Goal: Transaction & Acquisition: Book appointment/travel/reservation

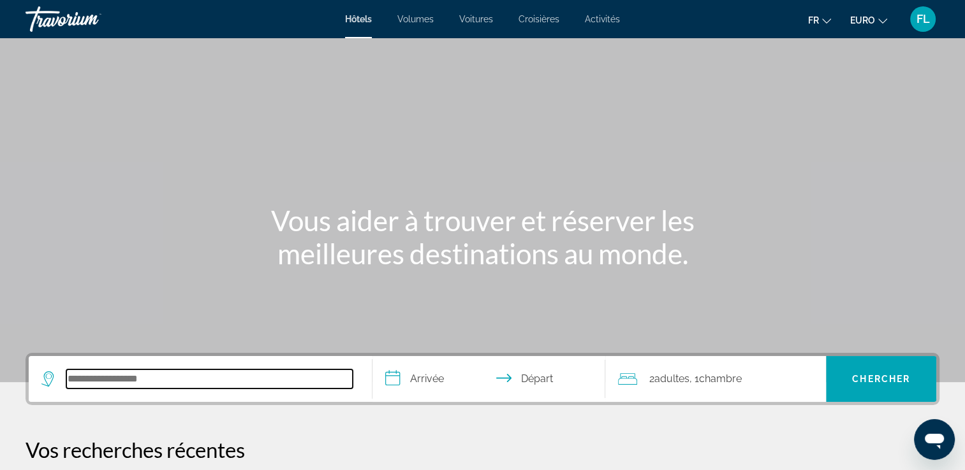
click at [203, 370] on input "Rechercher une destination hôtelière" at bounding box center [209, 379] width 286 height 19
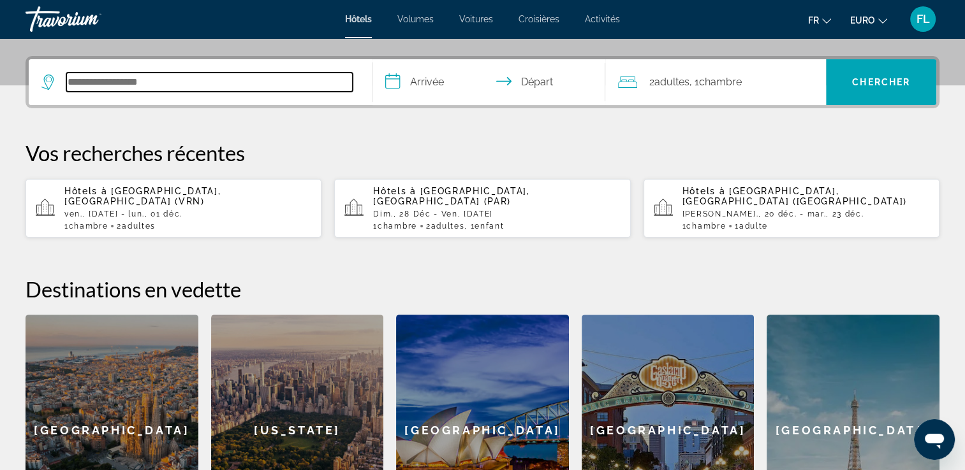
scroll to position [311, 0]
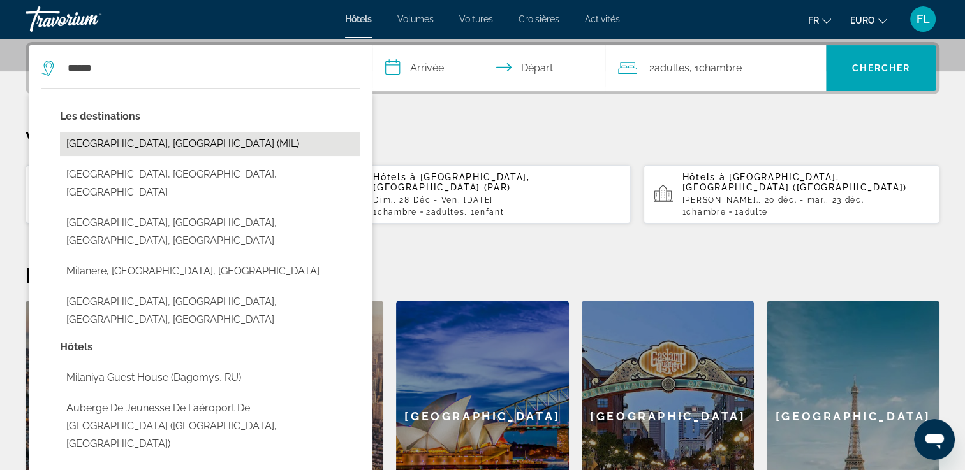
click at [219, 144] on button "[GEOGRAPHIC_DATA], [GEOGRAPHIC_DATA] (MIL)" at bounding box center [210, 144] width 300 height 24
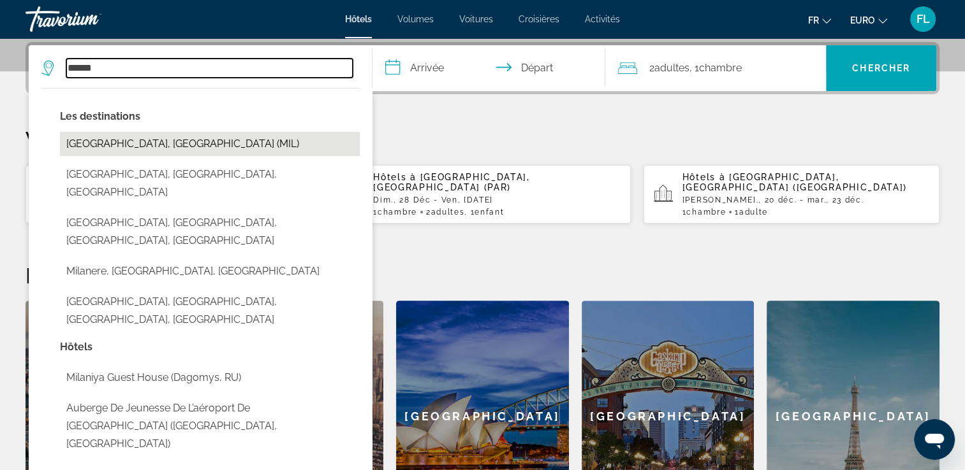
type input "**********"
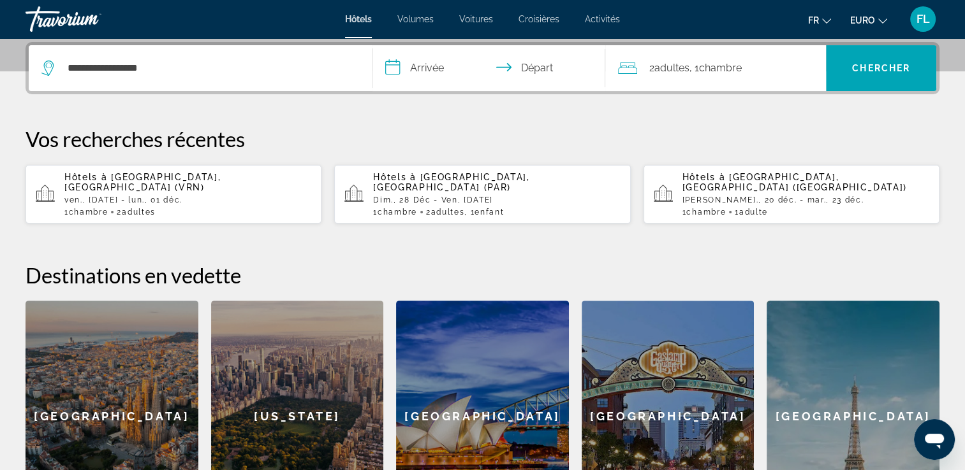
click at [429, 62] on input "**********" at bounding box center [491, 70] width 238 height 50
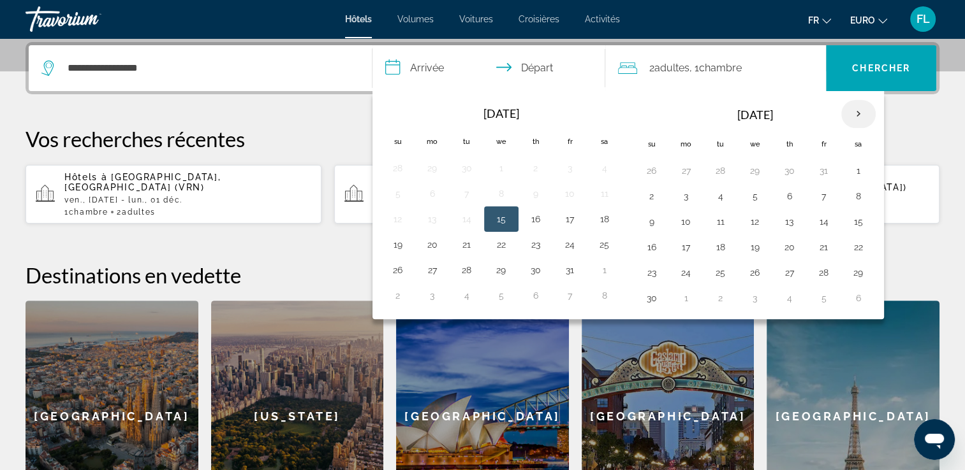
click at [857, 115] on th "Next month" at bounding box center [858, 114] width 34 height 28
click at [819, 270] on button "27" at bounding box center [823, 273] width 20 height 18
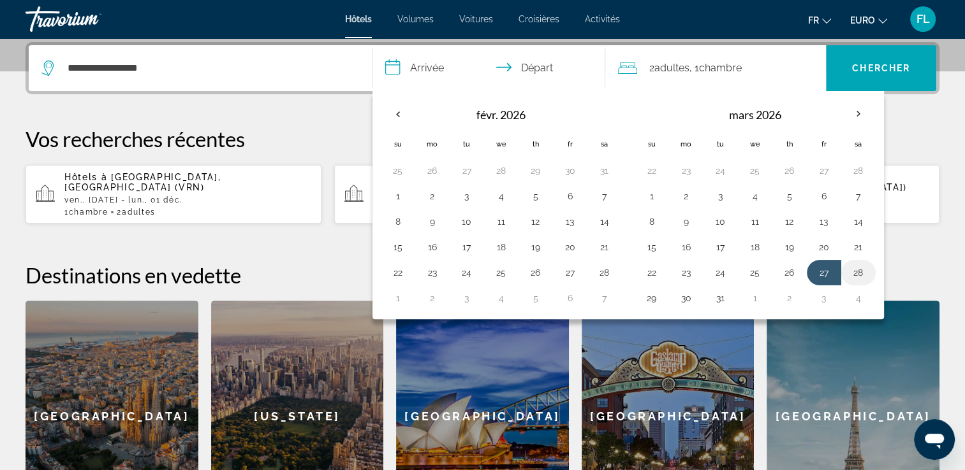
click at [854, 273] on button "28" at bounding box center [858, 273] width 20 height 18
type input "**********"
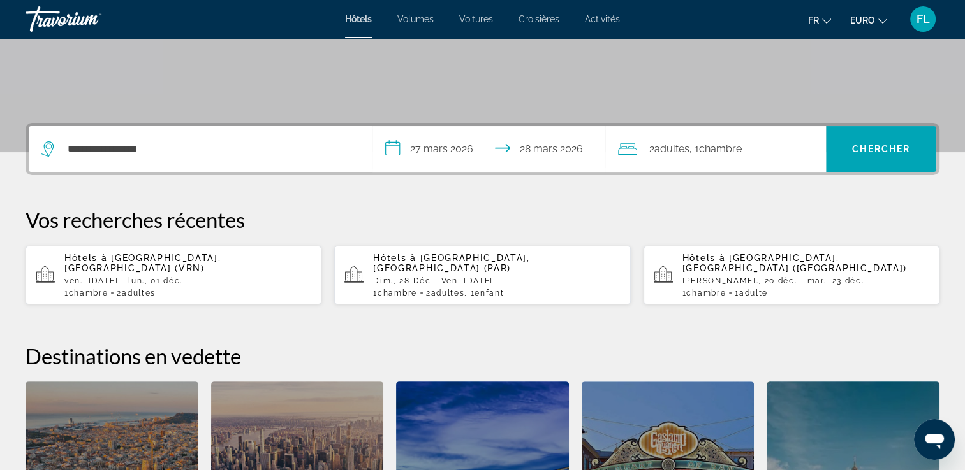
scroll to position [56, 0]
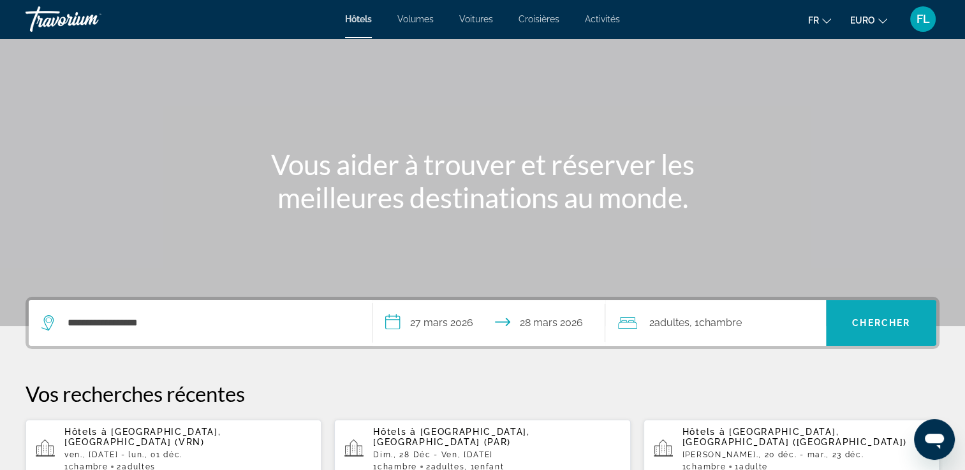
click at [841, 321] on span "Rechercher" at bounding box center [881, 323] width 110 height 31
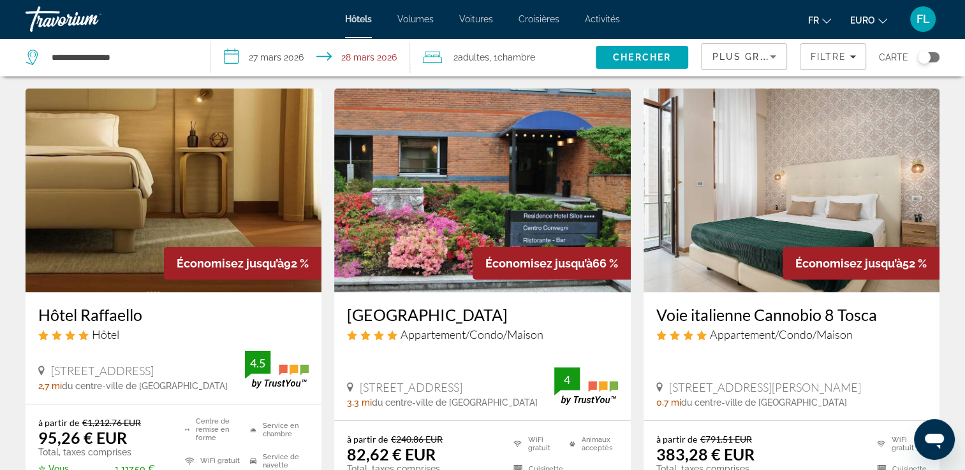
scroll to position [64, 0]
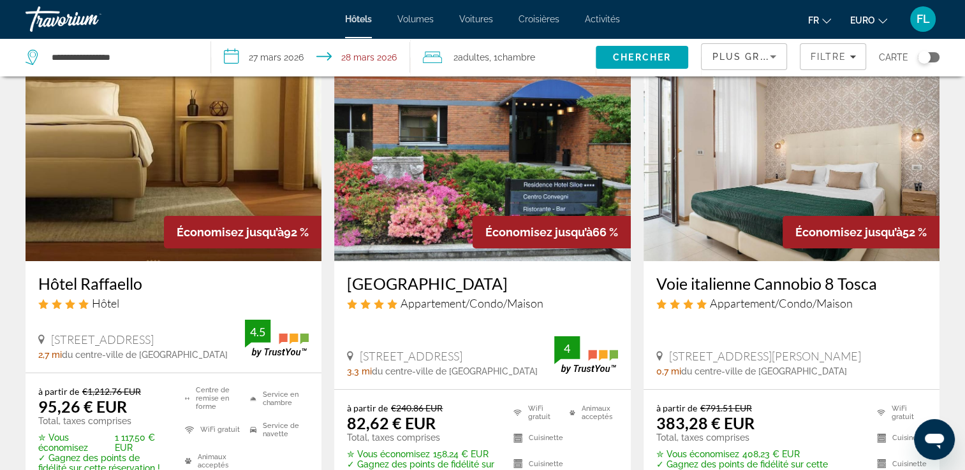
drag, startPoint x: 34, startPoint y: 279, endPoint x: 144, endPoint y: 286, distance: 110.5
click at [144, 286] on div "Hôtel Raffaello Hôtel [STREET_ADDRESS], Milan 2,7 mi du centre-ville de [GEOGRA…" at bounding box center [173, 317] width 296 height 112
copy h3 "Hôtel Raffaello"
click at [182, 205] on img "Contenu principal" at bounding box center [173, 159] width 296 height 204
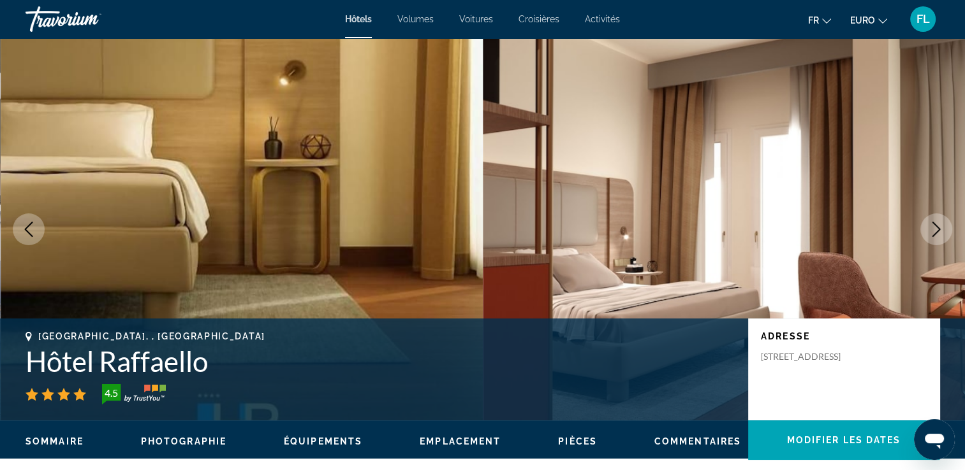
click at [926, 231] on button "Image suivante" at bounding box center [936, 230] width 32 height 32
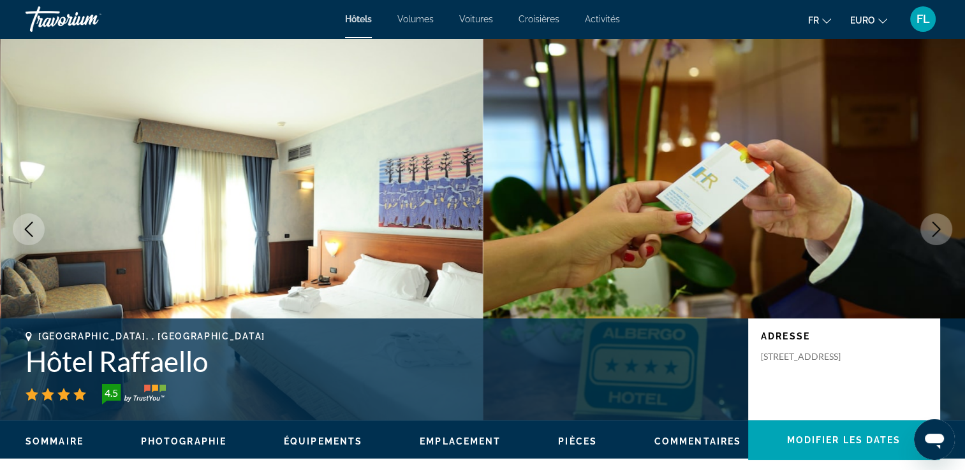
click at [926, 231] on button "Image suivante" at bounding box center [936, 230] width 32 height 32
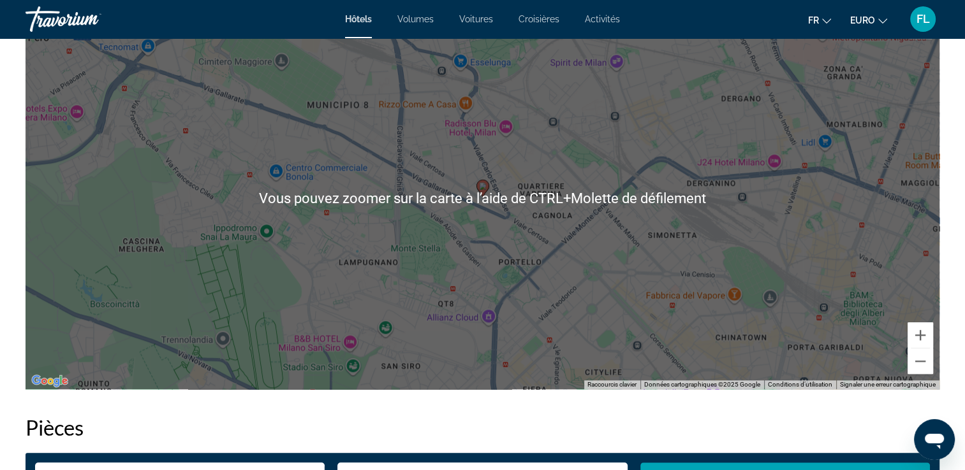
scroll to position [1211, 0]
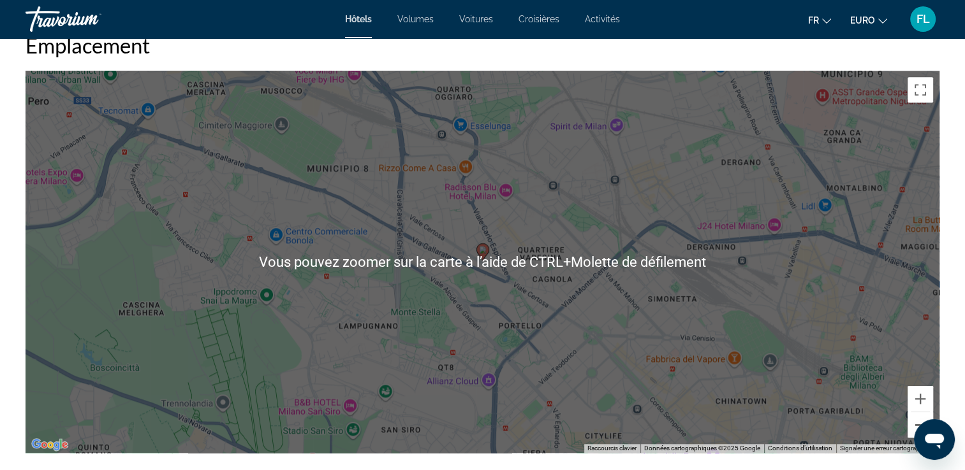
click at [912, 419] on button "Zoom arrière" at bounding box center [919, 424] width 25 height 25
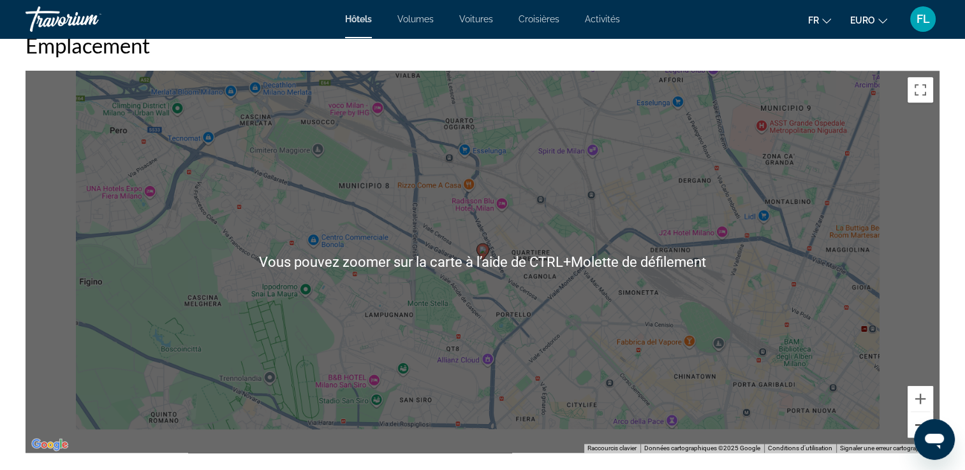
click at [912, 419] on button "Zoom arrière" at bounding box center [919, 424] width 25 height 25
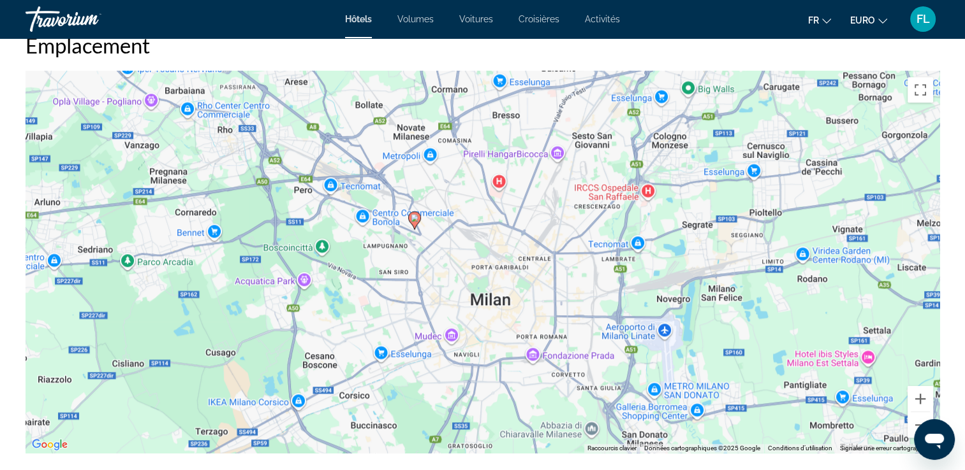
drag, startPoint x: 602, startPoint y: 282, endPoint x: 551, endPoint y: 253, distance: 59.4
click at [551, 253] on div "Pour activer le glissement avec le clavier, appuyez sur Alt+Entrée. Une fois ce…" at bounding box center [482, 262] width 914 height 382
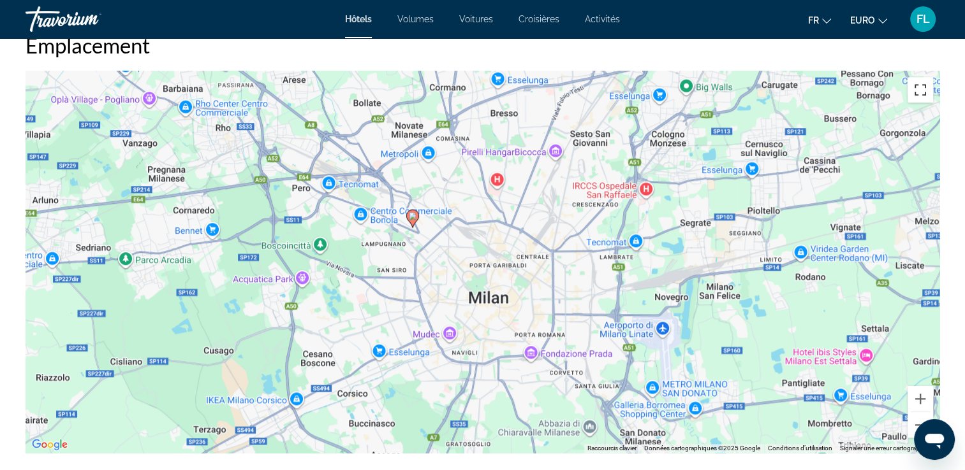
click at [915, 101] on button "Passer en plein écran" at bounding box center [919, 89] width 25 height 25
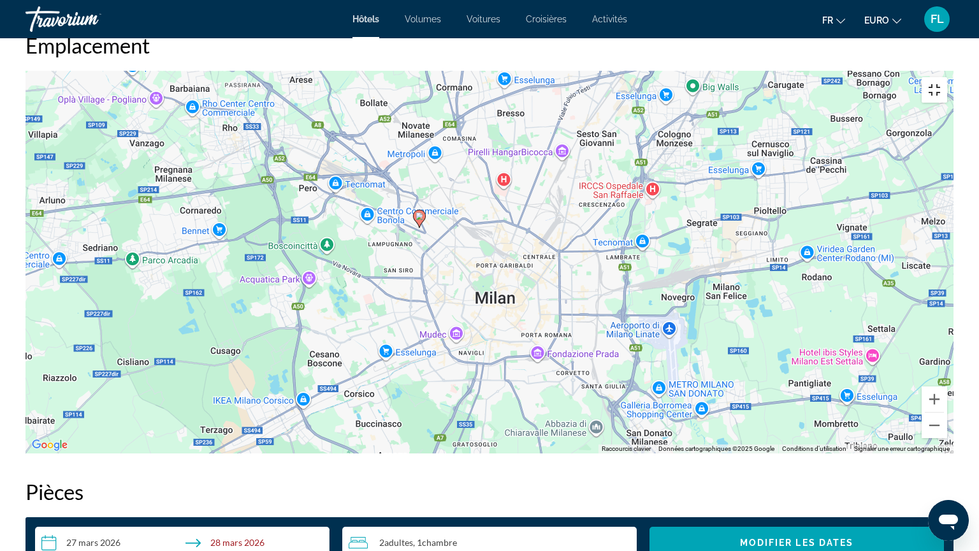
click at [947, 77] on button "Passer en plein écran" at bounding box center [934, 89] width 25 height 25
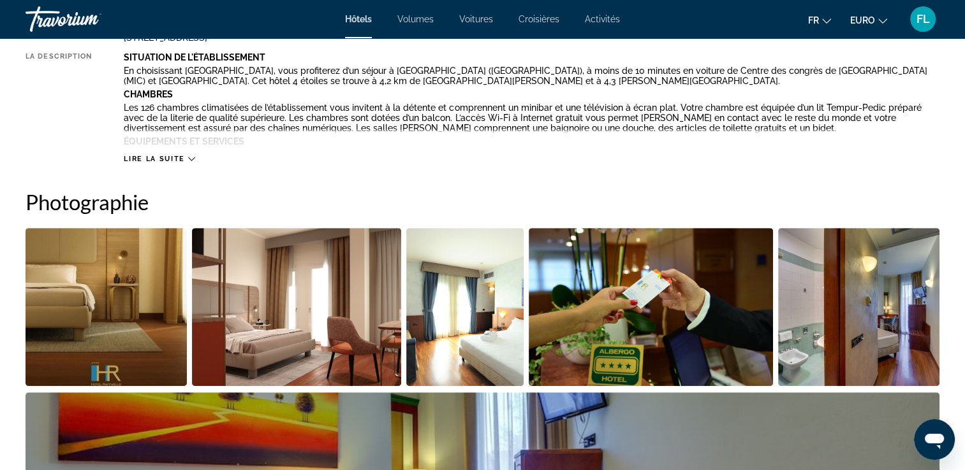
scroll to position [510, 0]
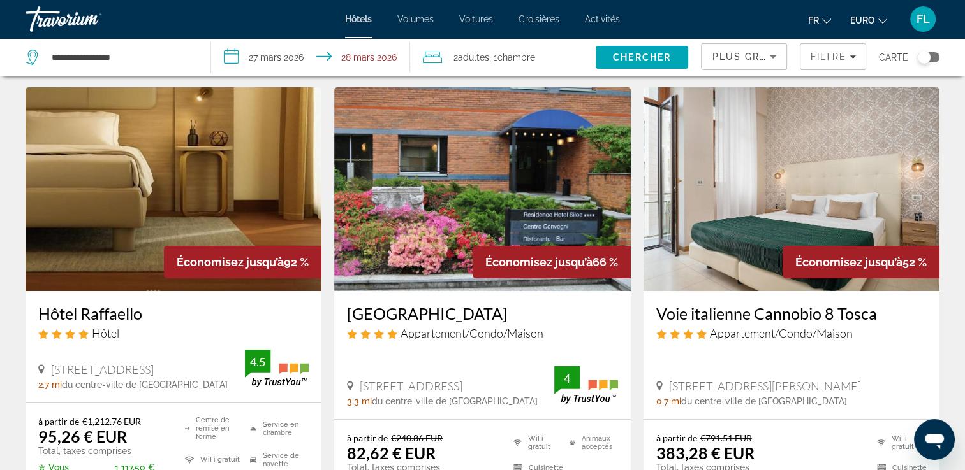
scroll to position [64, 0]
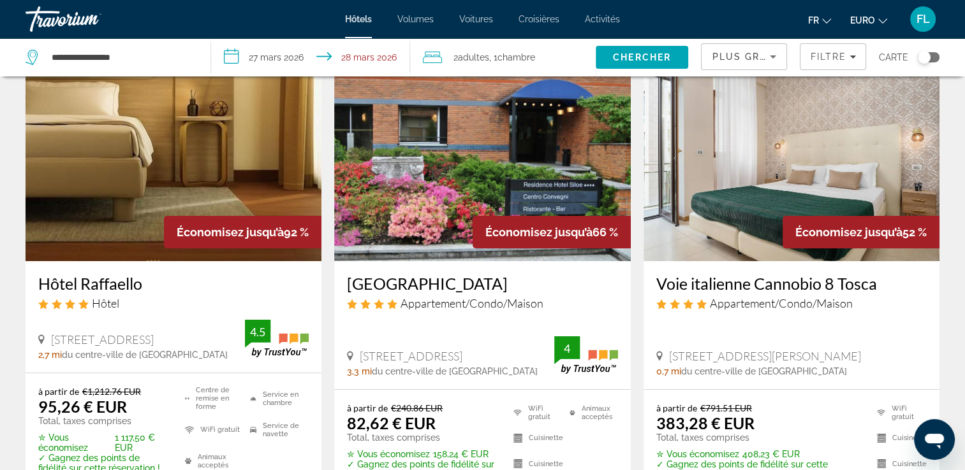
click at [185, 194] on img "Contenu principal" at bounding box center [173, 159] width 296 height 204
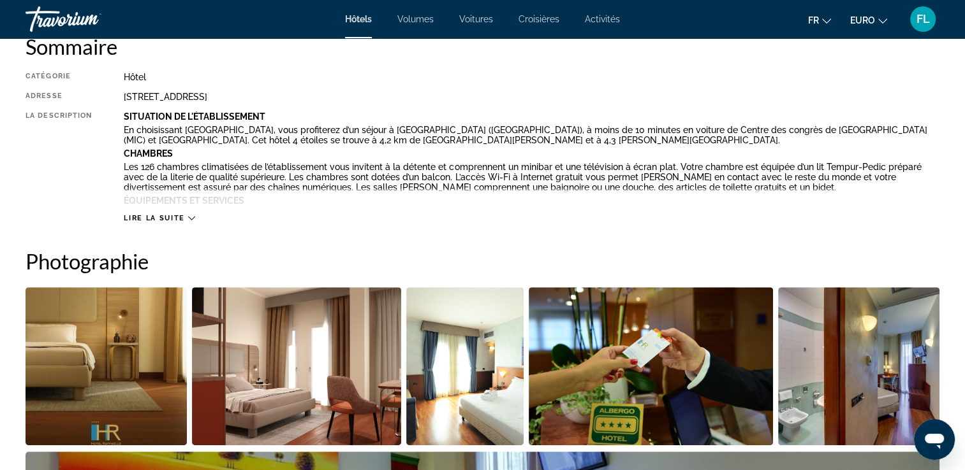
scroll to position [382, 0]
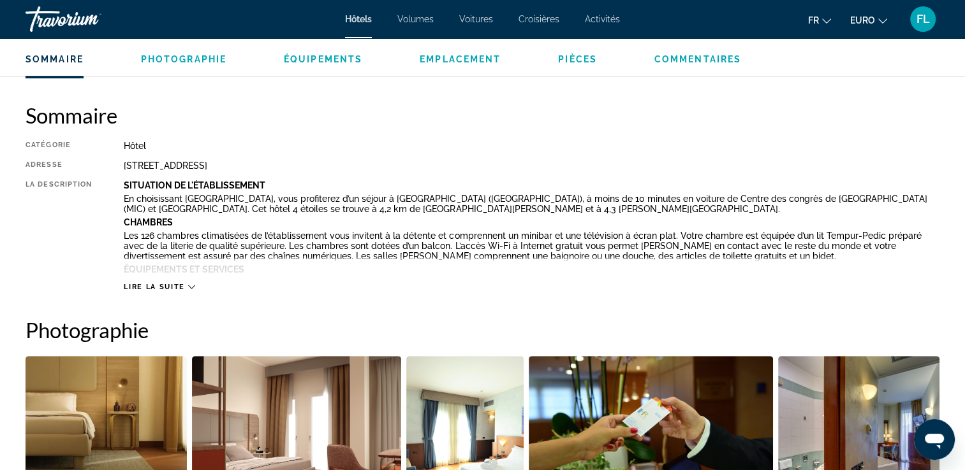
click at [158, 284] on span "Lire la suite" at bounding box center [154, 287] width 61 height 8
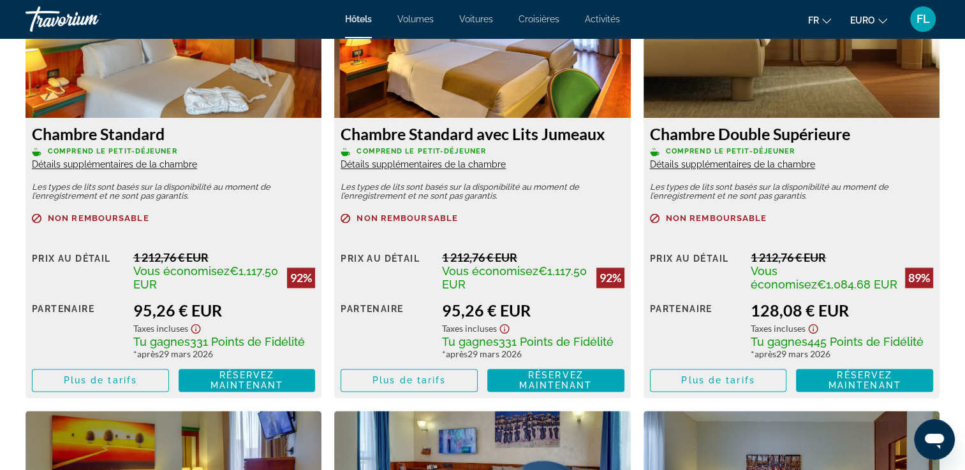
scroll to position [2040, 0]
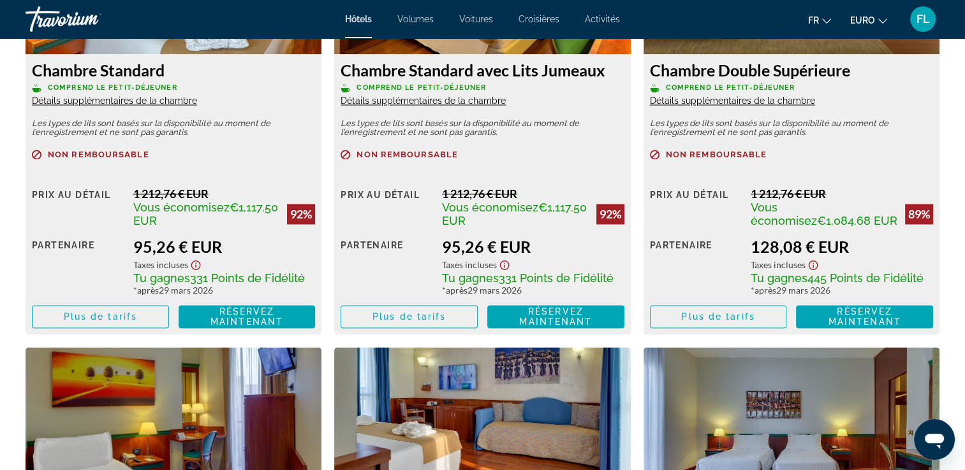
click at [247, 194] on div "1 212,76 € EUR" at bounding box center [224, 194] width 182 height 14
drag, startPoint x: 229, startPoint y: 193, endPoint x: 132, endPoint y: 193, distance: 96.9
click at [132, 193] on div "Prix au détail 1 212,76 € EUR Vous économisez €1,117.50 EUR 92% quand vous écha…" at bounding box center [173, 258] width 283 height 142
click at [124, 191] on div "Prix au détail 1 212,76 € EUR Vous économisez €1,117.50 EUR 92% quand vous écha…" at bounding box center [173, 258] width 283 height 142
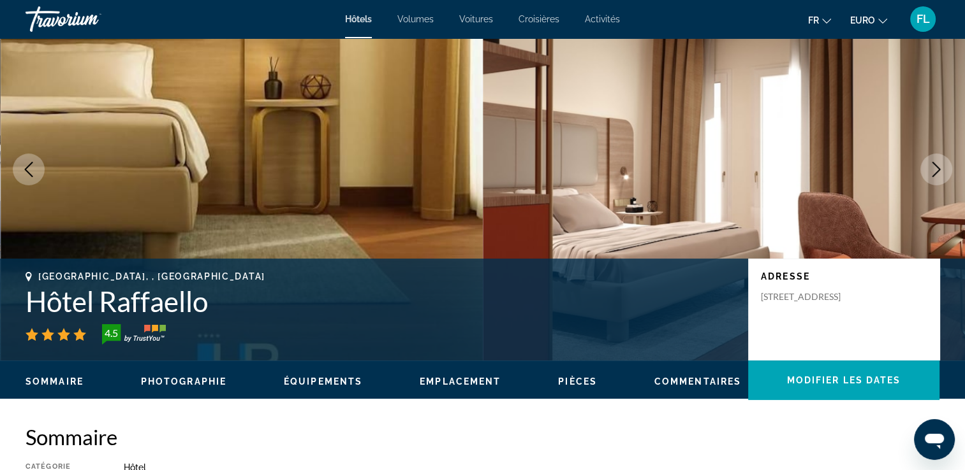
scroll to position [0, 0]
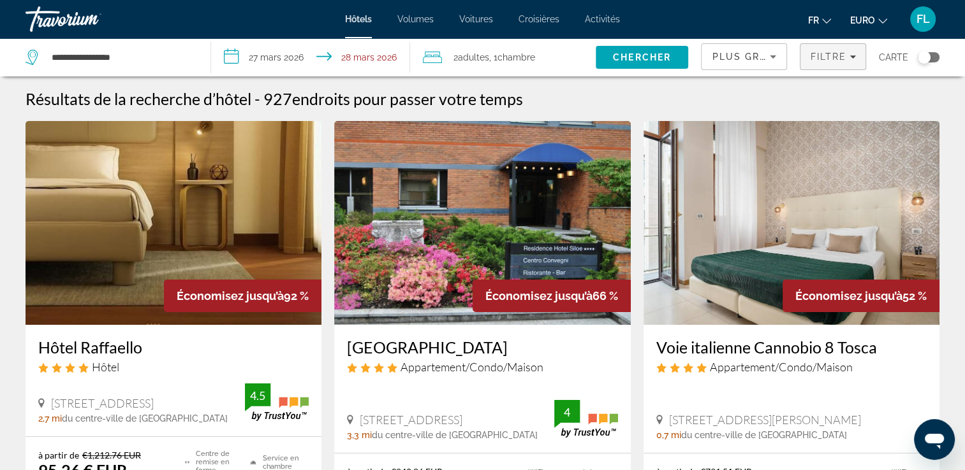
click at [838, 65] on span "Filtres" at bounding box center [832, 56] width 65 height 31
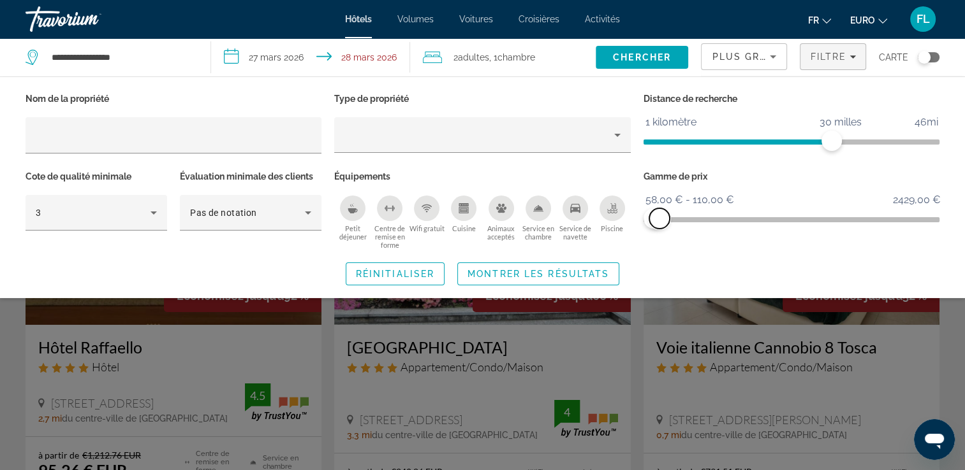
drag, startPoint x: 920, startPoint y: 217, endPoint x: 659, endPoint y: 215, distance: 260.7
click at [659, 215] on span "ngx-slider-max" at bounding box center [659, 218] width 20 height 20
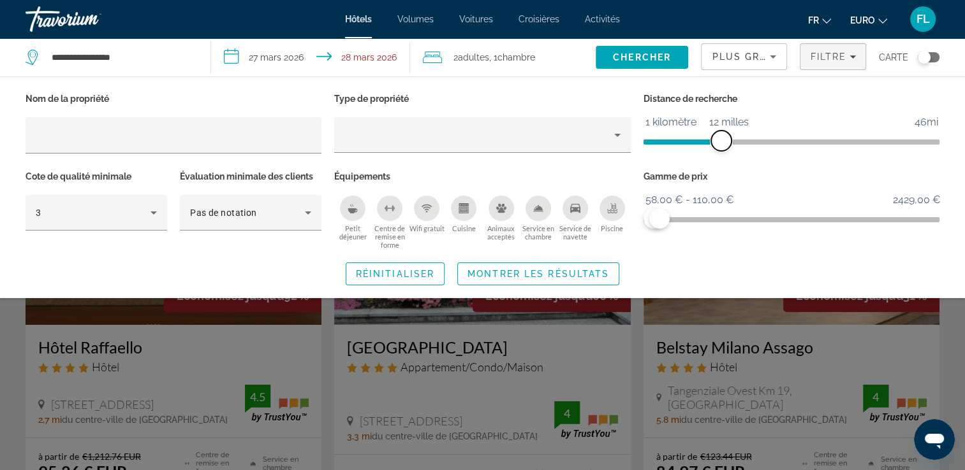
drag, startPoint x: 831, startPoint y: 134, endPoint x: 722, endPoint y: 147, distance: 110.5
click at [722, 147] on span "ngx-slider" at bounding box center [721, 141] width 20 height 20
click at [506, 275] on span "Montrer les résultats" at bounding box center [538, 274] width 142 height 10
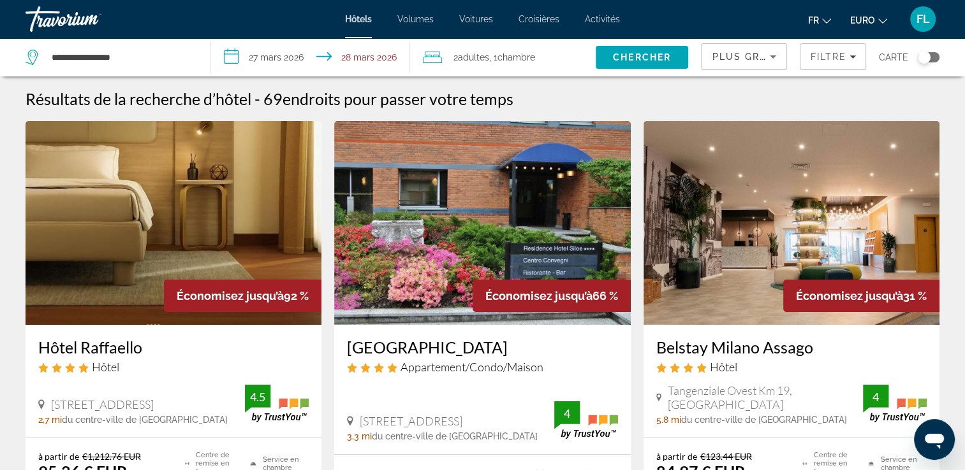
click at [780, 64] on div "Plus grandes économies" at bounding box center [743, 56] width 85 height 25
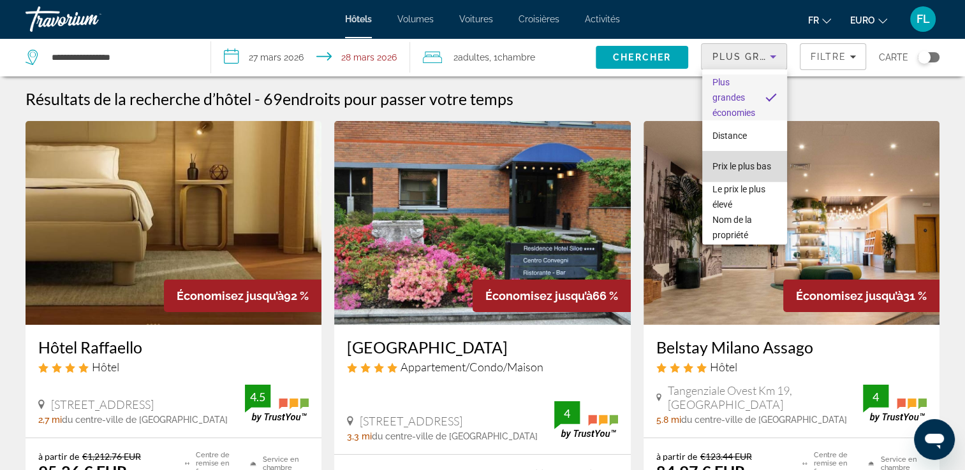
click at [752, 162] on span "Prix le plus bas" at bounding box center [741, 166] width 59 height 10
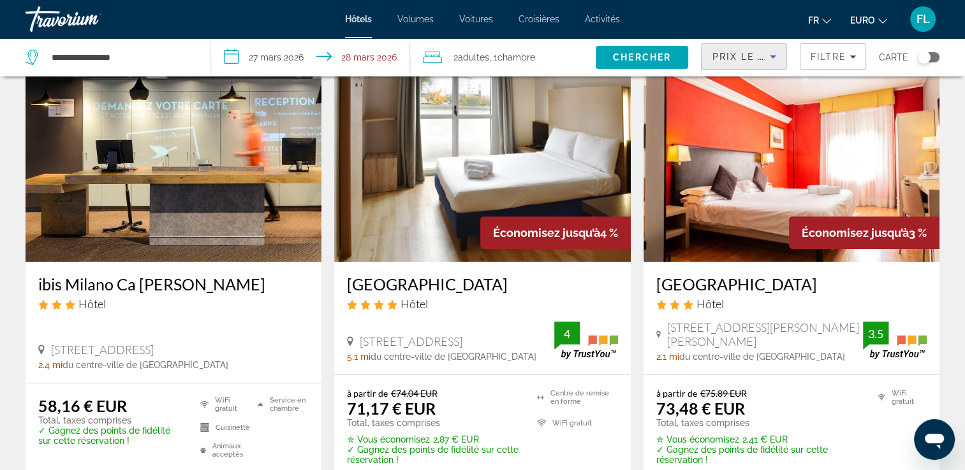
scroll to position [127, 0]
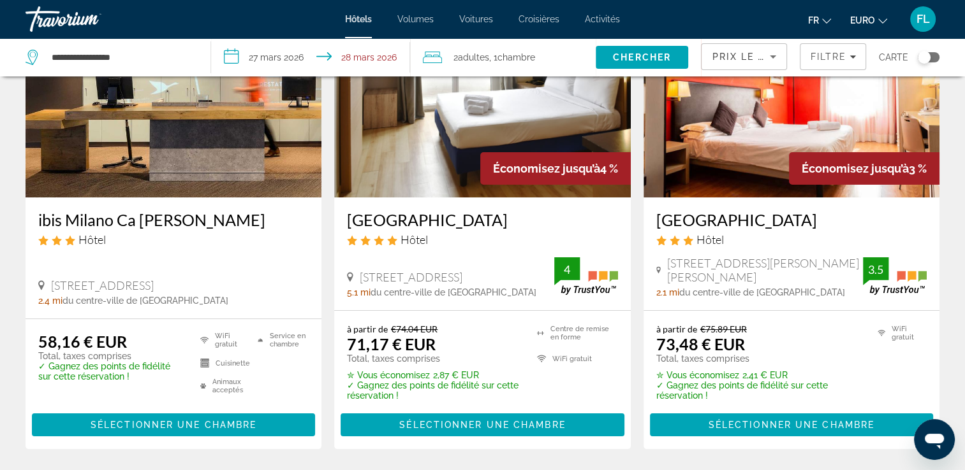
click at [158, 225] on h3 "ibis Milano Ca [PERSON_NAME]" at bounding box center [173, 219] width 270 height 19
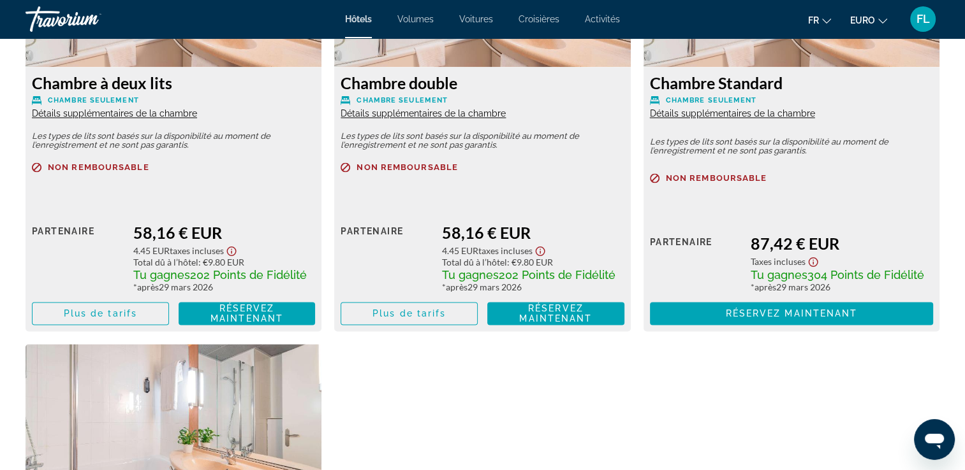
scroll to position [1785, 0]
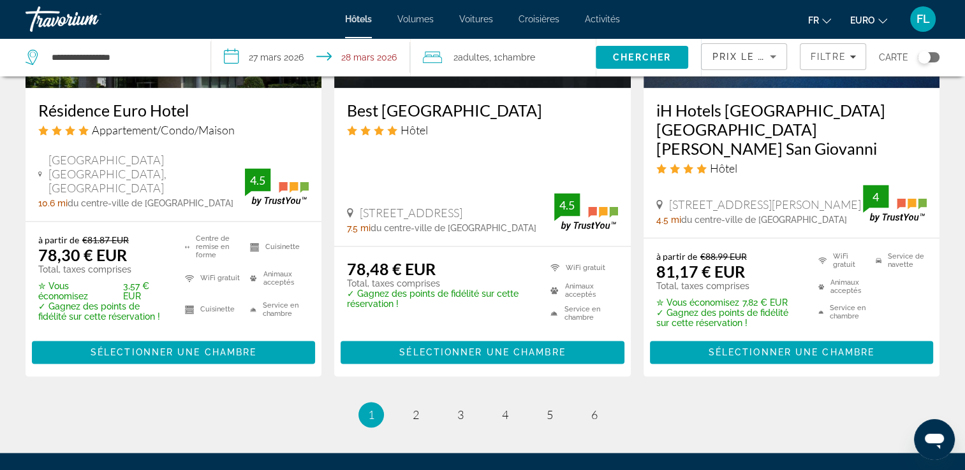
scroll to position [1721, 0]
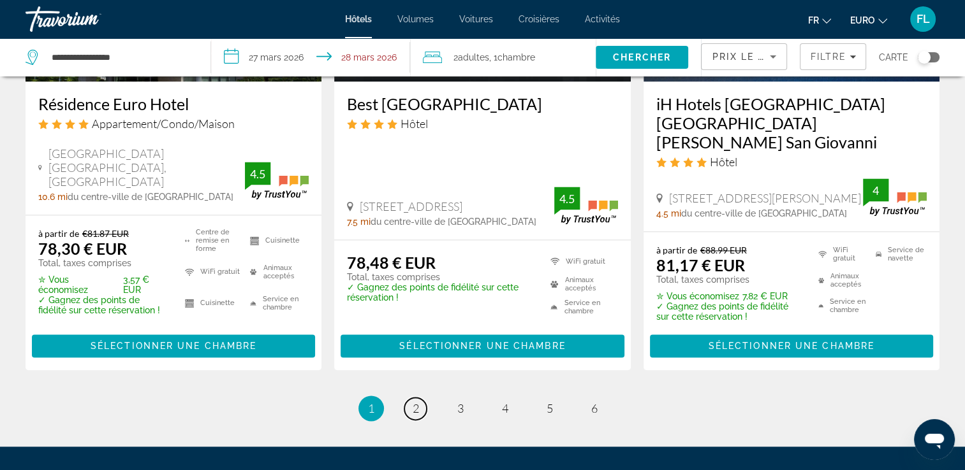
click at [414, 402] on span "2" at bounding box center [415, 409] width 6 height 14
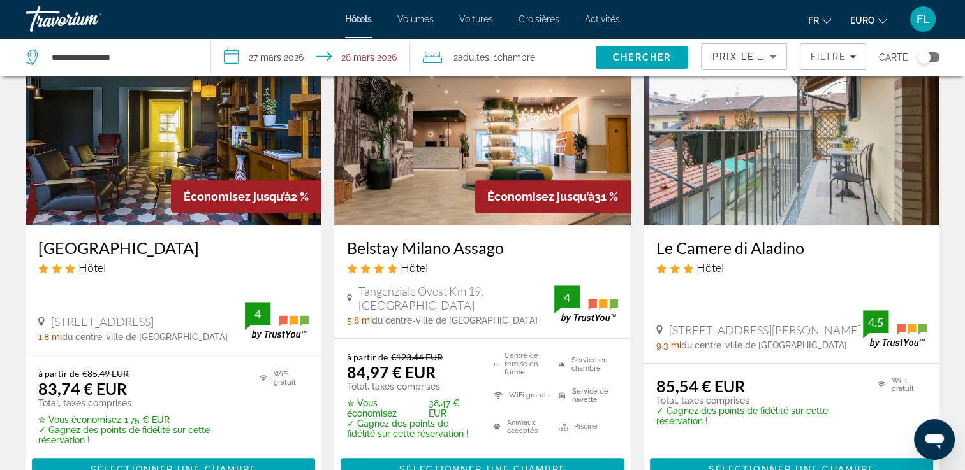
scroll to position [637, 0]
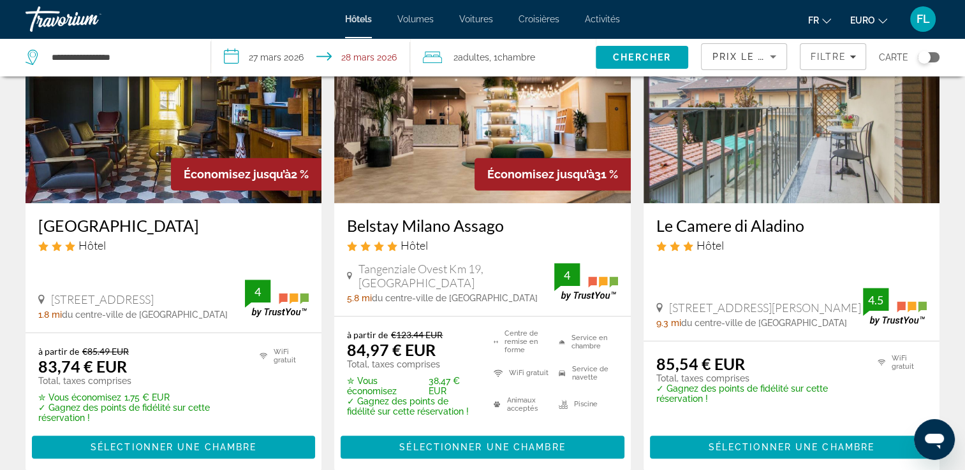
click at [424, 133] on img "Contenu principal" at bounding box center [482, 101] width 296 height 204
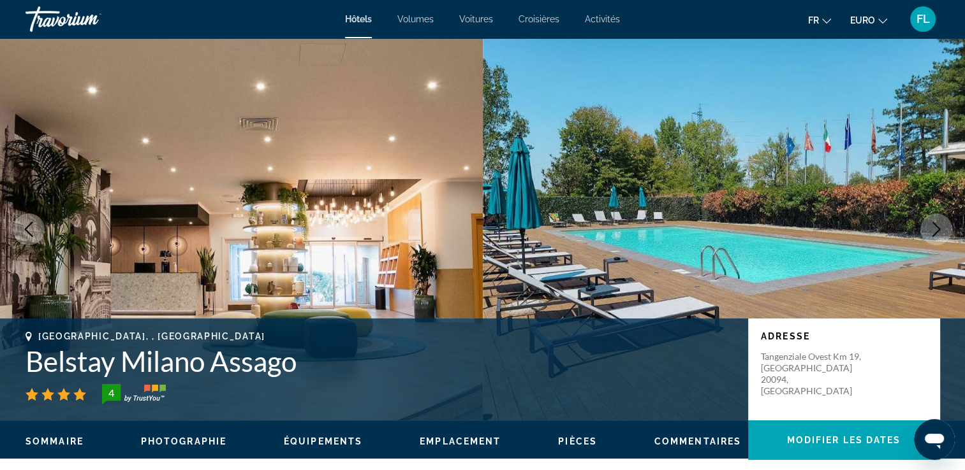
click at [933, 233] on icon "Image suivante" at bounding box center [935, 229] width 15 height 15
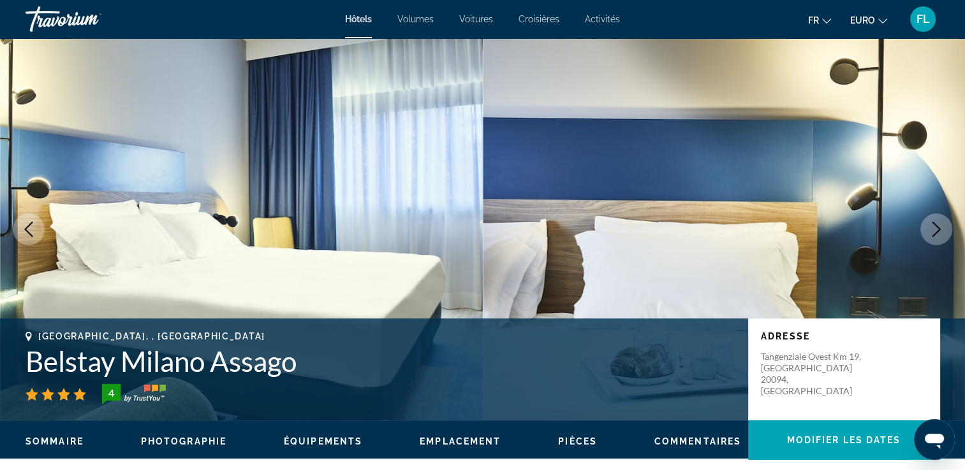
click at [940, 222] on icon "Image suivante" at bounding box center [935, 229] width 15 height 15
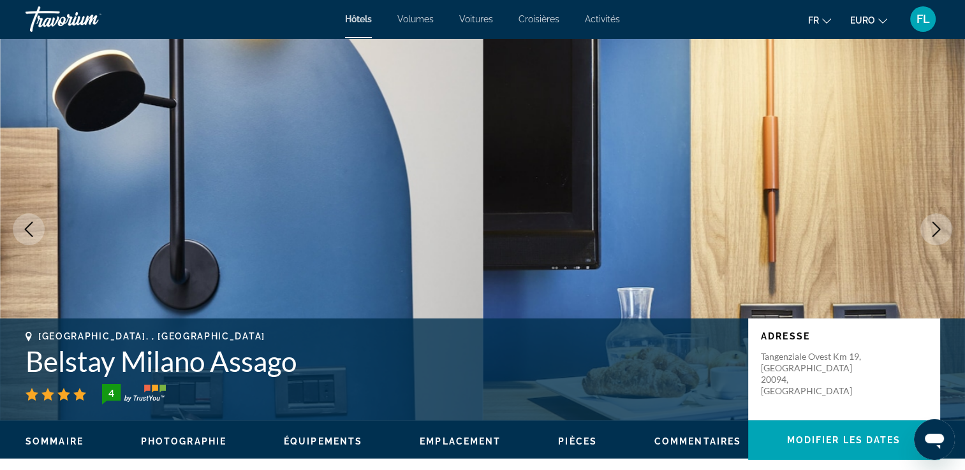
click at [940, 222] on icon "Image suivante" at bounding box center [935, 229] width 15 height 15
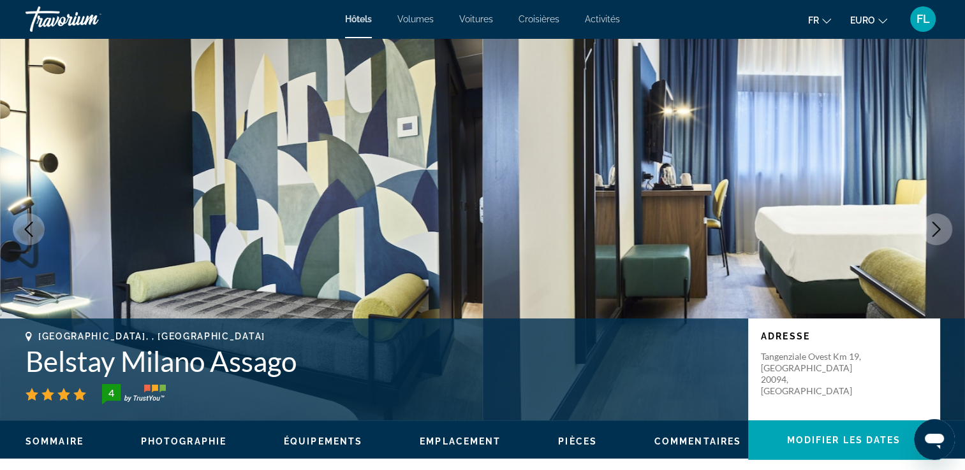
click at [940, 222] on icon "Image suivante" at bounding box center [935, 229] width 15 height 15
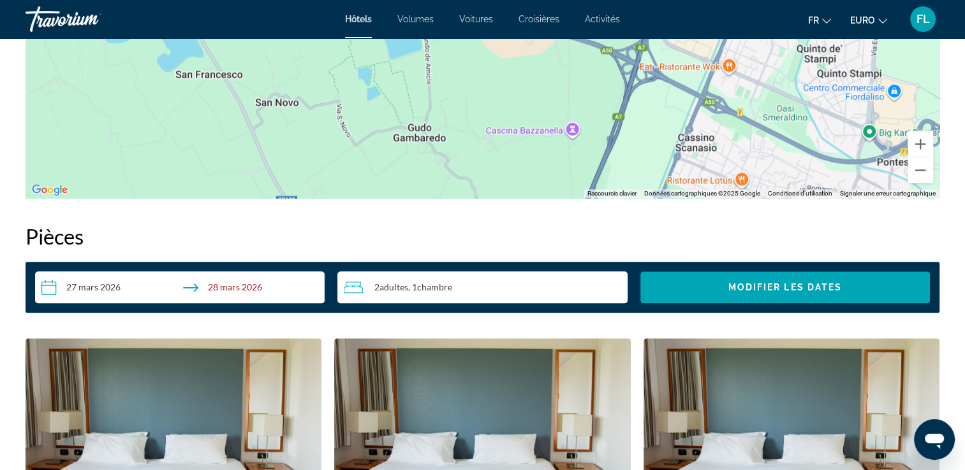
scroll to position [1211, 0]
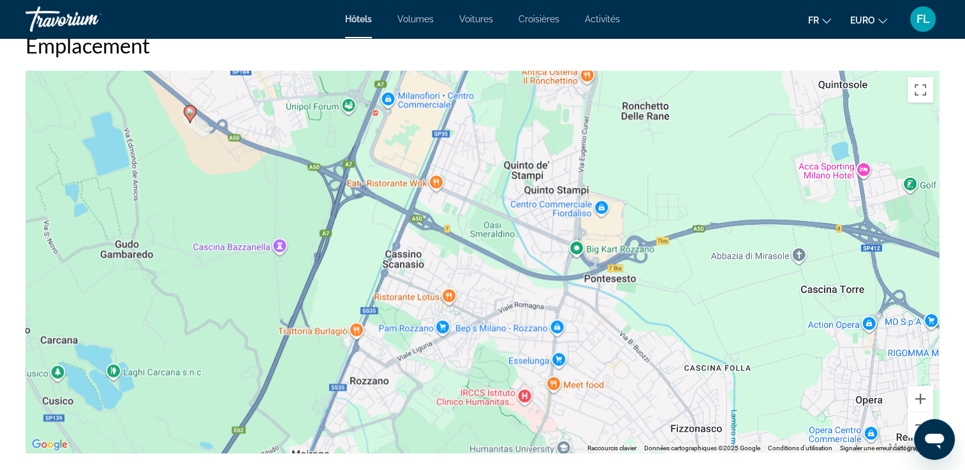
drag, startPoint x: 557, startPoint y: 270, endPoint x: 558, endPoint y: 218, distance: 52.3
click at [558, 218] on div "Pour activer le glissement avec le clavier, appuyez sur Alt+Entrée. Une fois ce…" at bounding box center [482, 262] width 914 height 382
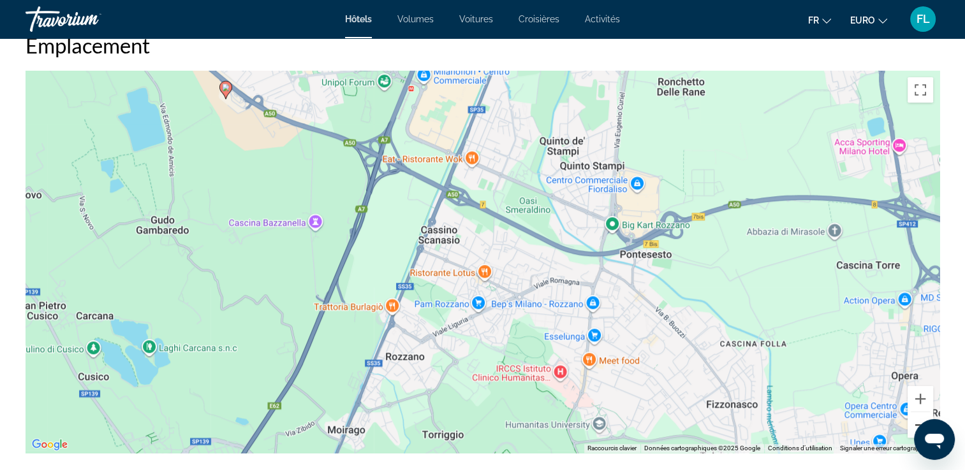
click at [914, 421] on button "Zoom arrière" at bounding box center [919, 424] width 25 height 25
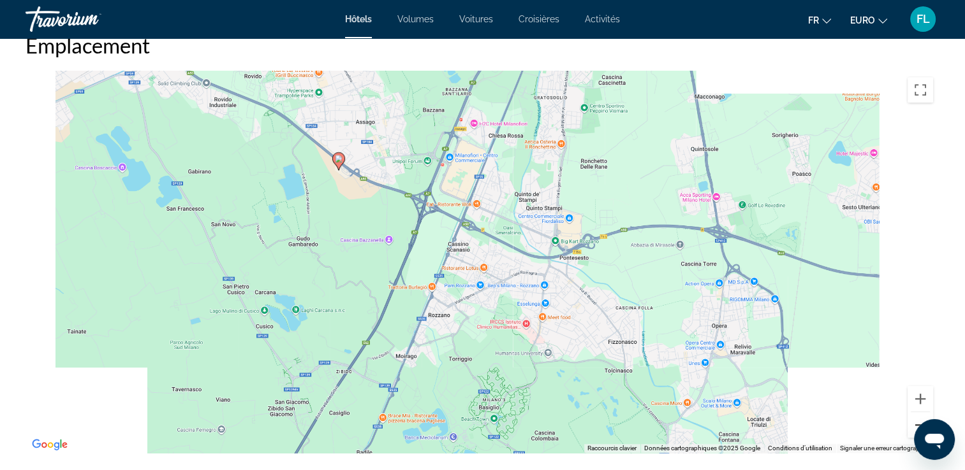
click at [914, 421] on button "Zoom arrière" at bounding box center [919, 424] width 25 height 25
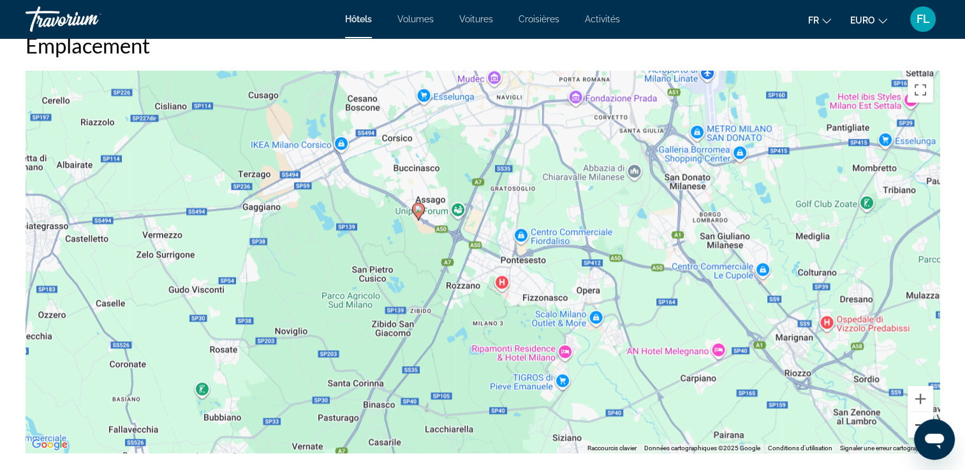
click at [914, 421] on button "Zoom arrière" at bounding box center [919, 424] width 25 height 25
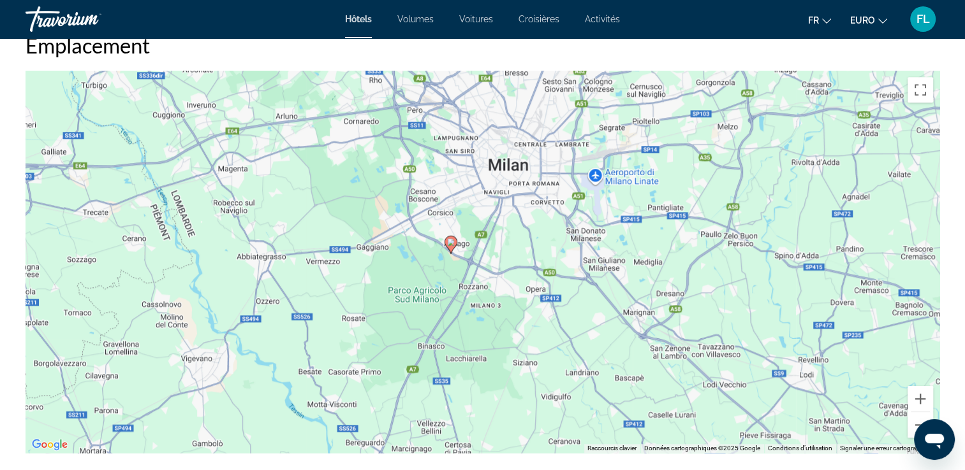
drag, startPoint x: 551, startPoint y: 211, endPoint x: 558, endPoint y: 272, distance: 61.7
click at [558, 272] on div "Pour activer le glissement avec le clavier, appuyez sur Alt+Entrée. Une fois ce…" at bounding box center [482, 262] width 914 height 382
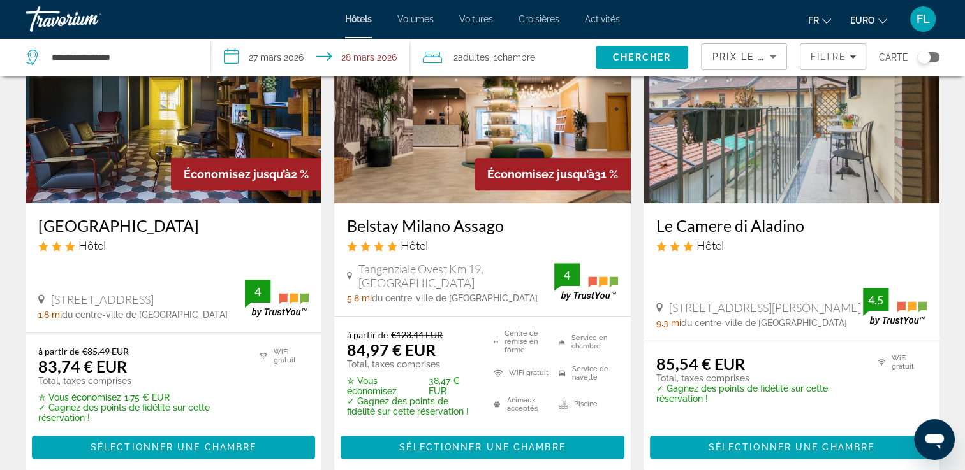
scroll to position [701, 0]
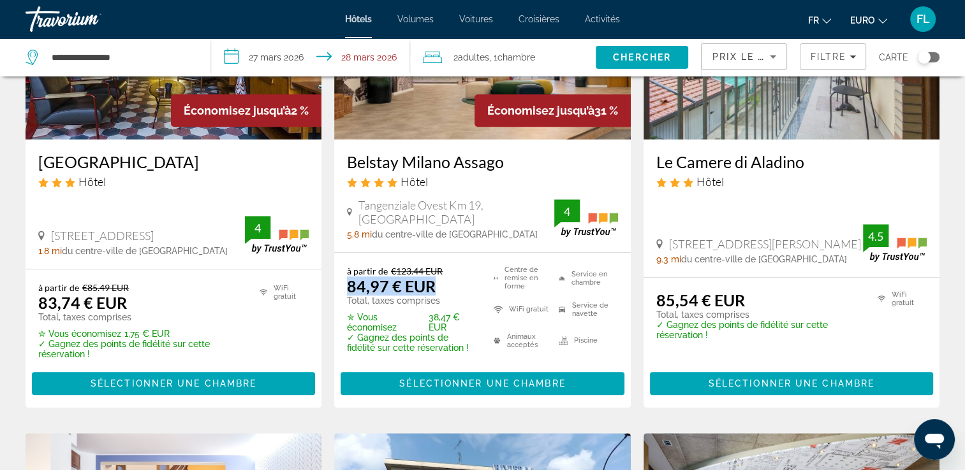
drag, startPoint x: 347, startPoint y: 267, endPoint x: 434, endPoint y: 267, distance: 87.3
click at [434, 267] on div "à partir de €123.44 EUR 84,97 € EUR Total, taxes comprises" at bounding box center [412, 286] width 131 height 40
click at [462, 267] on div "à partir de €123.44 EUR 84,97 € EUR Total, taxes comprises" at bounding box center [412, 286] width 131 height 40
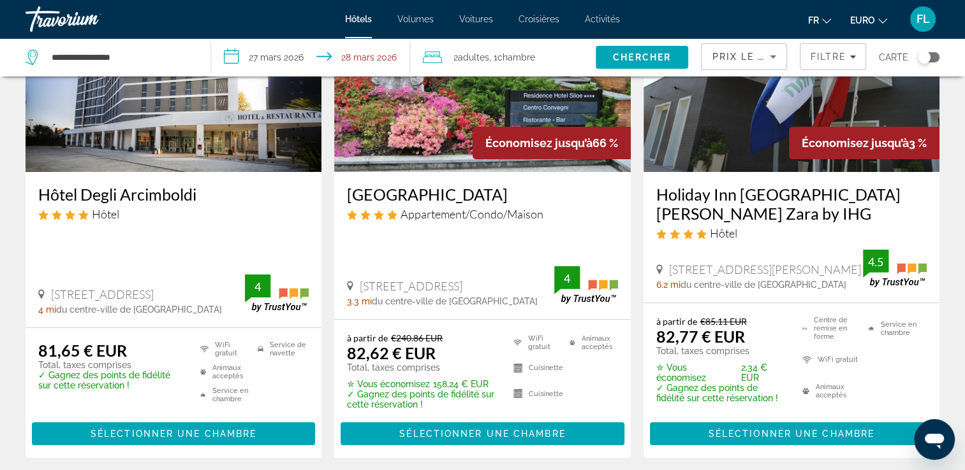
scroll to position [0, 0]
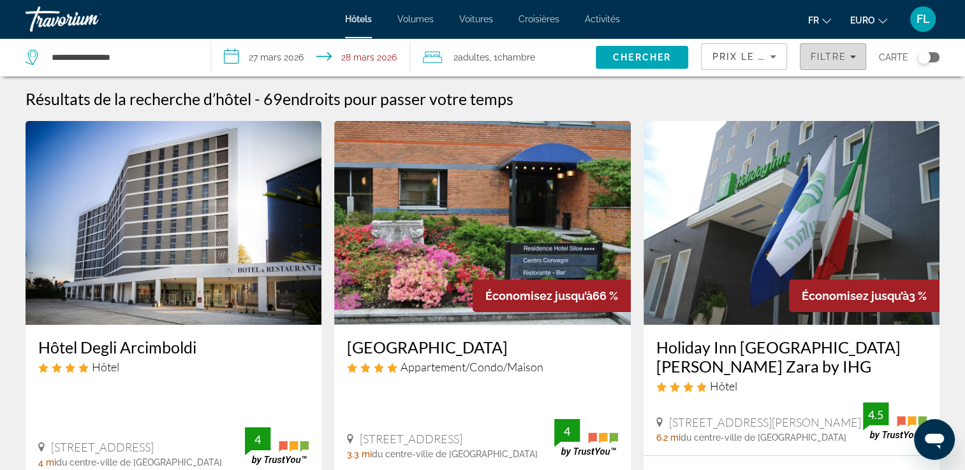
click at [824, 60] on span "Filtre" at bounding box center [828, 57] width 36 height 10
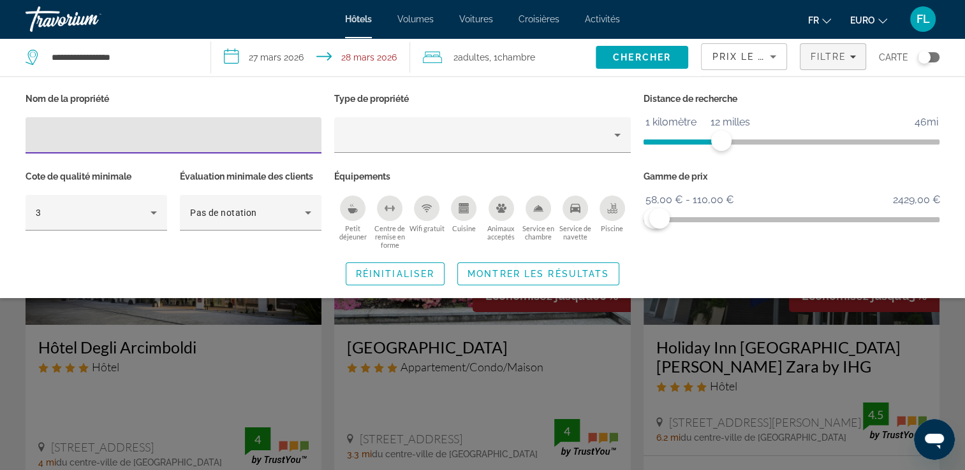
click at [686, 142] on span "ngx-slider" at bounding box center [682, 142] width 78 height 5
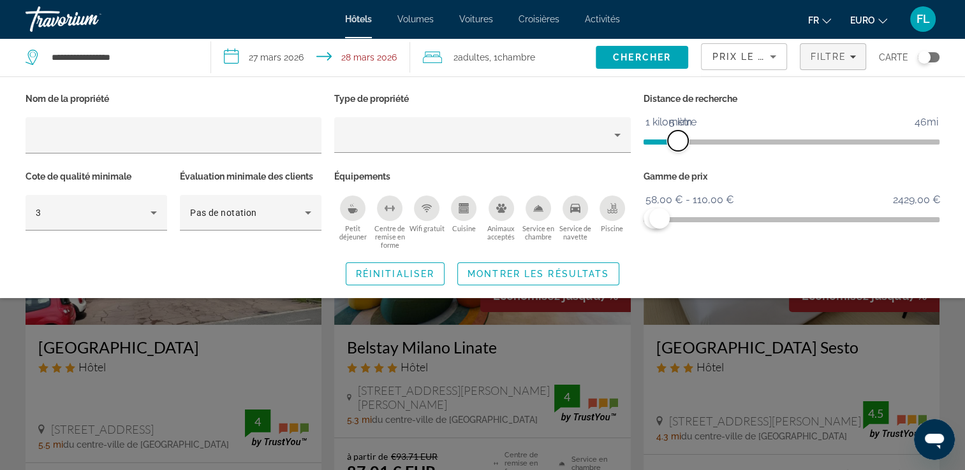
drag, startPoint x: 686, startPoint y: 142, endPoint x: 678, endPoint y: 142, distance: 7.6
click at [678, 142] on span "ngx-slider" at bounding box center [677, 141] width 20 height 20
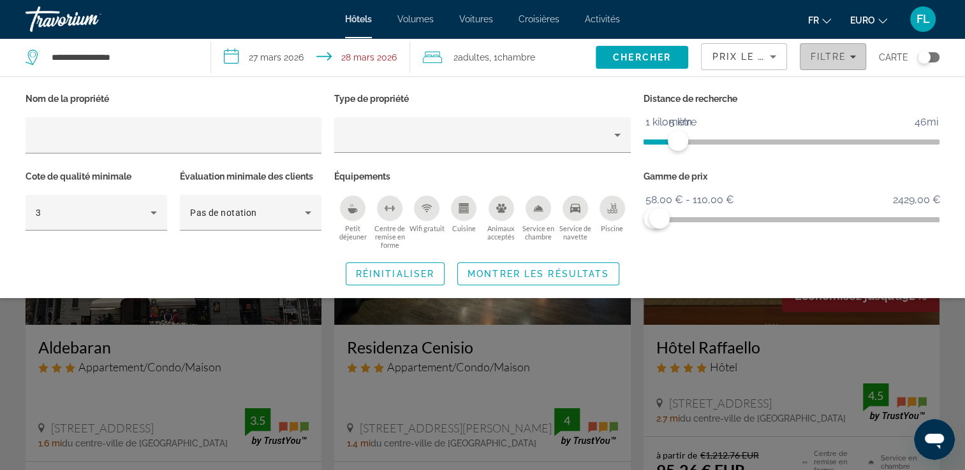
click at [822, 64] on span "Filtres" at bounding box center [832, 56] width 65 height 31
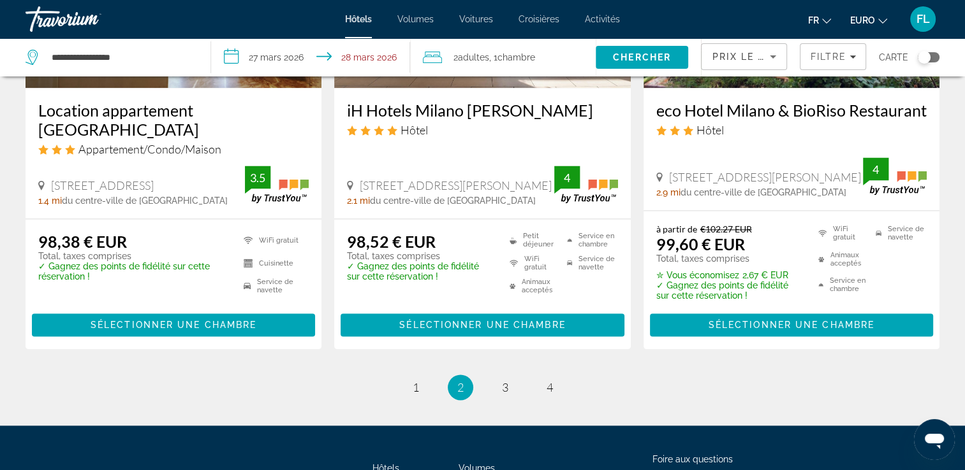
scroll to position [1785, 0]
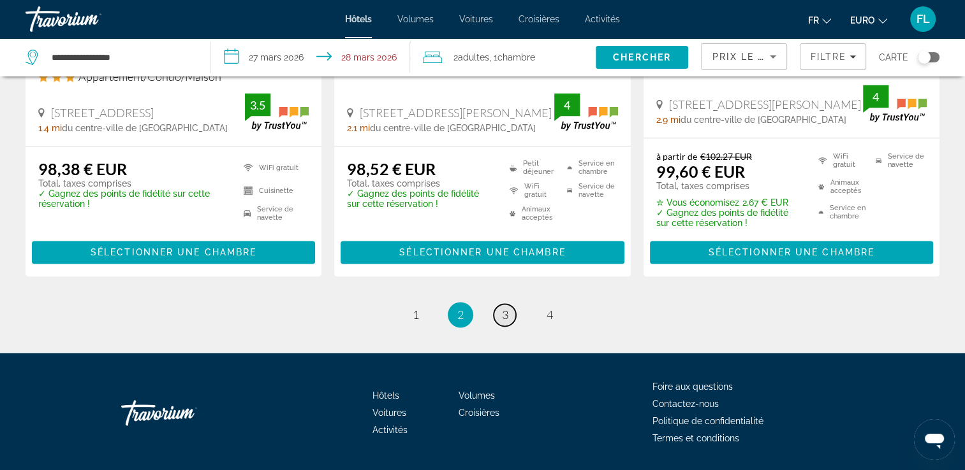
click at [505, 308] on span "3" at bounding box center [505, 315] width 6 height 14
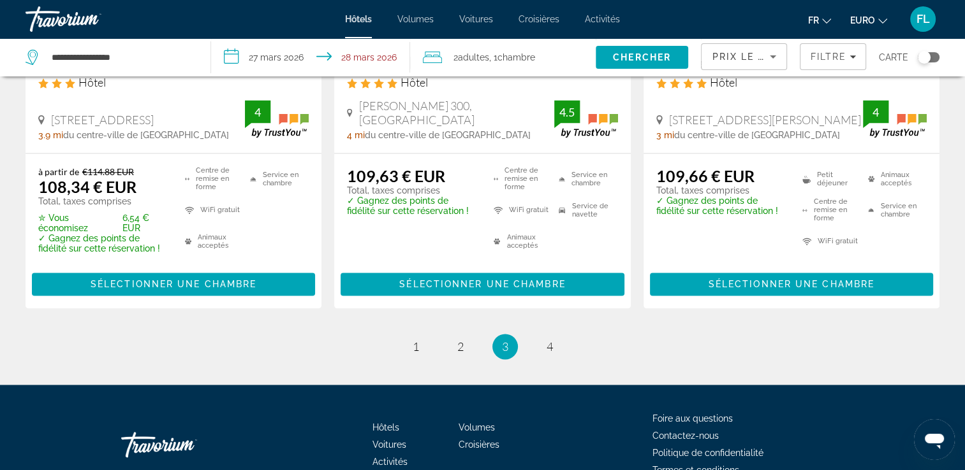
scroll to position [1785, 0]
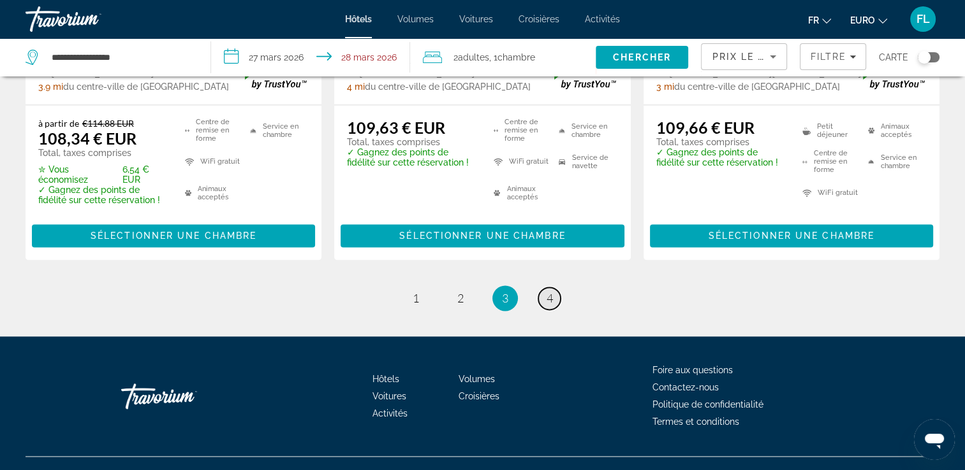
click at [544, 288] on link "page 4" at bounding box center [549, 299] width 22 height 22
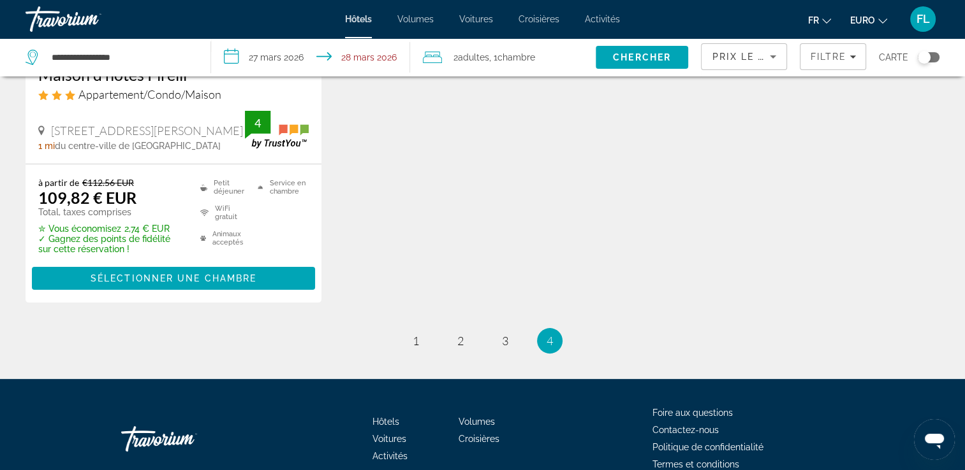
scroll to position [338, 0]
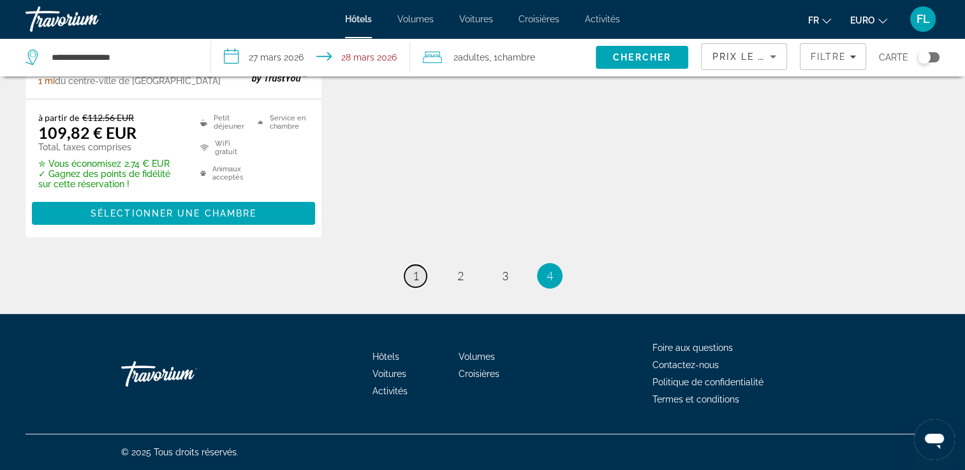
click at [405, 272] on link "page 1" at bounding box center [415, 276] width 22 height 22
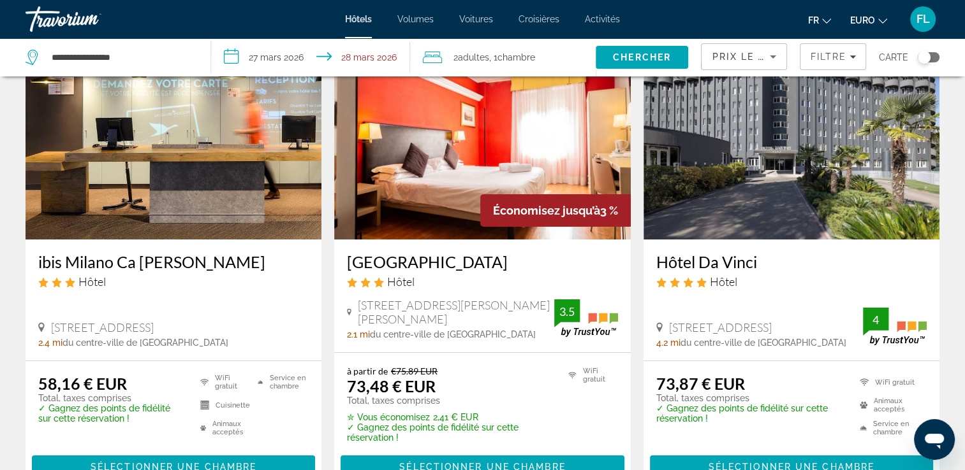
scroll to position [64, 0]
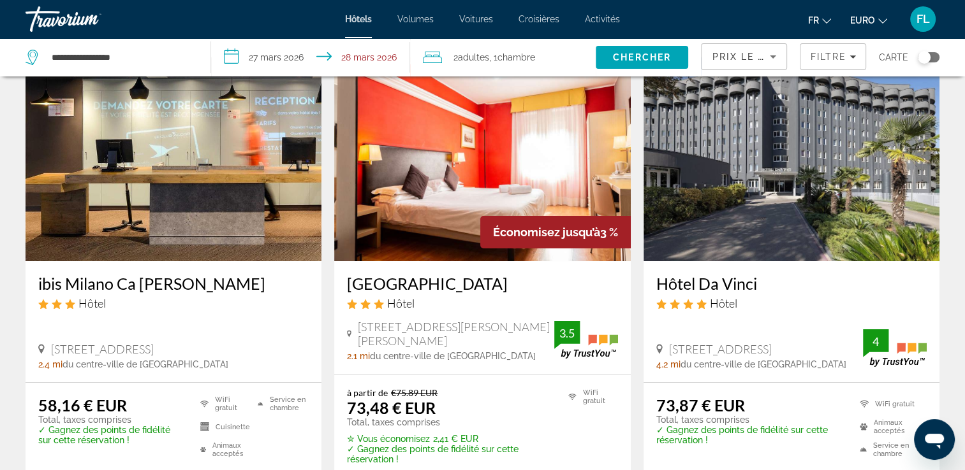
click at [216, 266] on div "ibis Milano Ca [PERSON_NAME] Hôtel [GEOGRAPHIC_DATA], [GEOGRAPHIC_DATA] 2.4 mi …" at bounding box center [173, 321] width 296 height 121
click at [208, 234] on img "Contenu principal" at bounding box center [173, 159] width 296 height 204
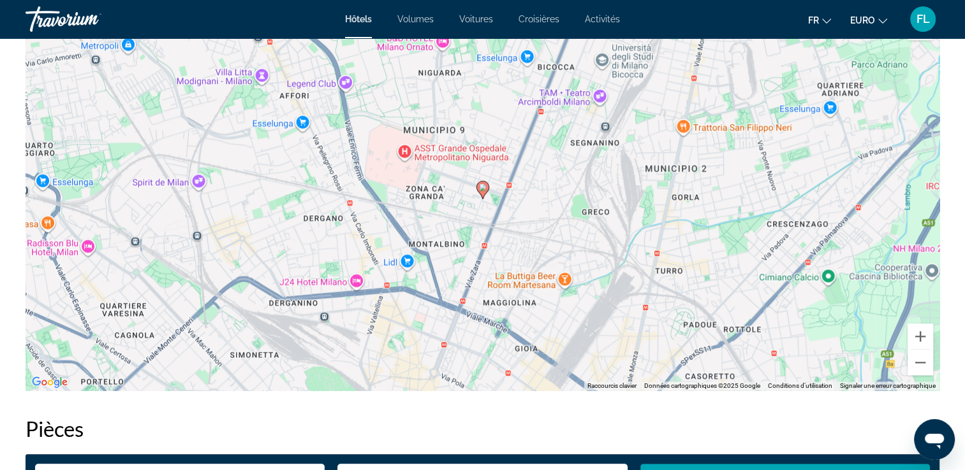
scroll to position [1339, 0]
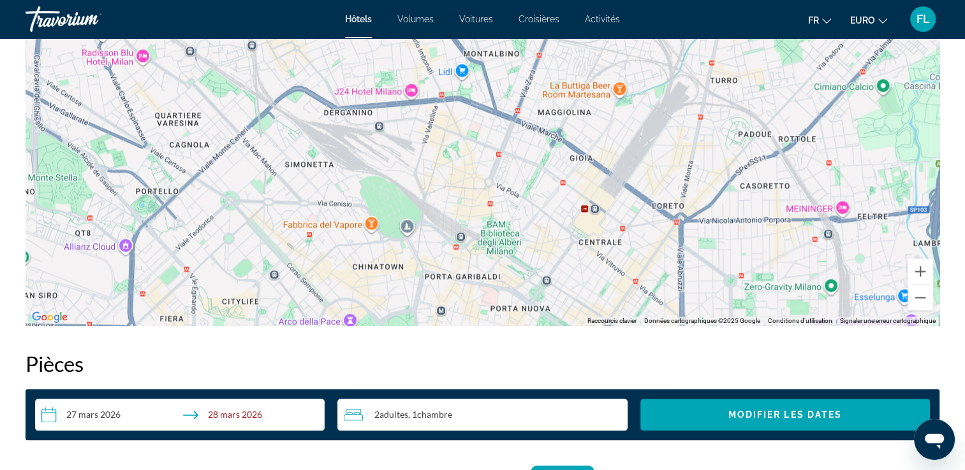
drag, startPoint x: 523, startPoint y: 145, endPoint x: 542, endPoint y: 112, distance: 38.5
click at [542, 112] on div "Pour activer le glissement avec le clavier, appuyez sur Alt+Entrée. Une fois ce…" at bounding box center [482, 134] width 914 height 382
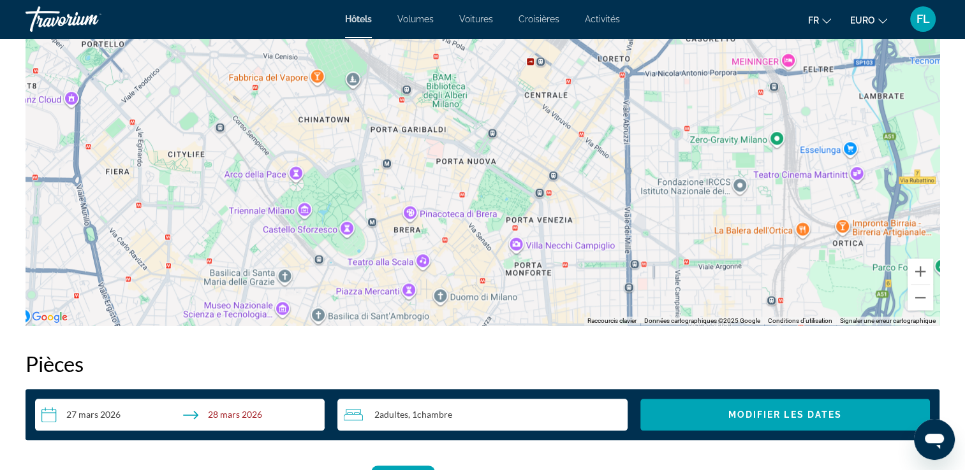
drag, startPoint x: 493, startPoint y: 139, endPoint x: 472, endPoint y: 87, distance: 56.3
click at [472, 87] on div "Pour activer le glissement avec le clavier, appuyez sur Alt+Entrée. Une fois ce…" at bounding box center [482, 134] width 914 height 382
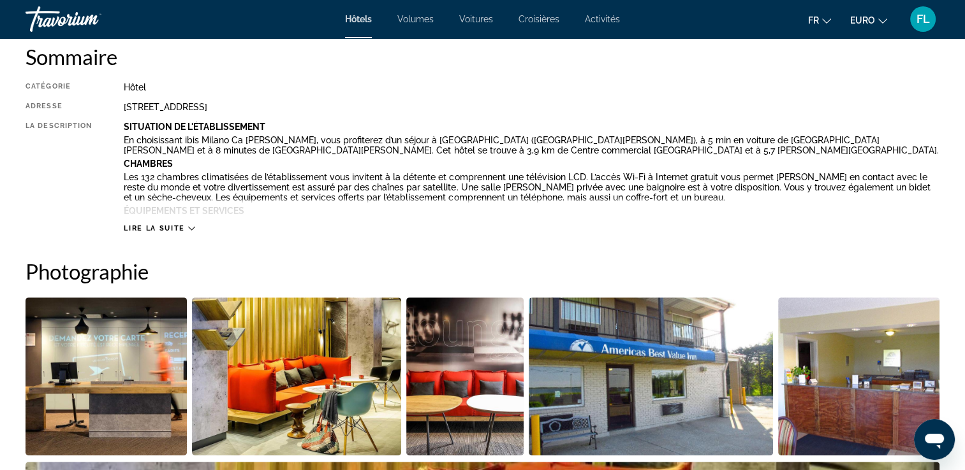
scroll to position [382, 0]
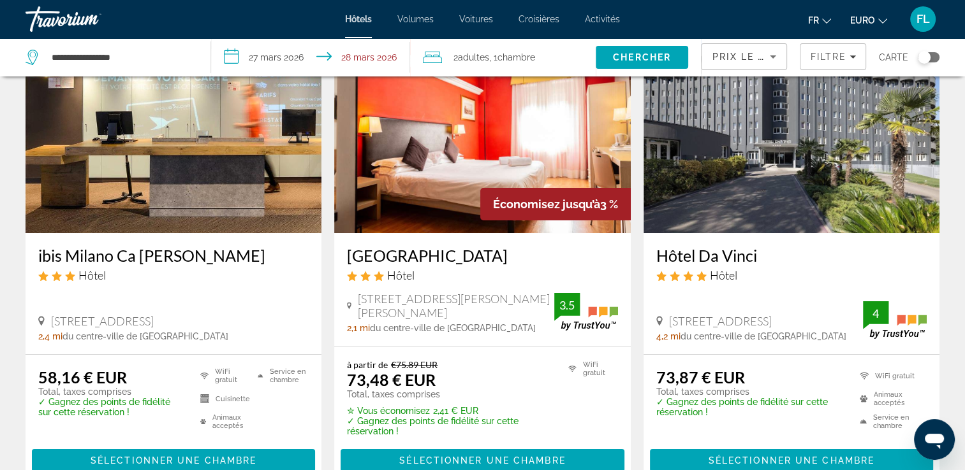
scroll to position [64, 0]
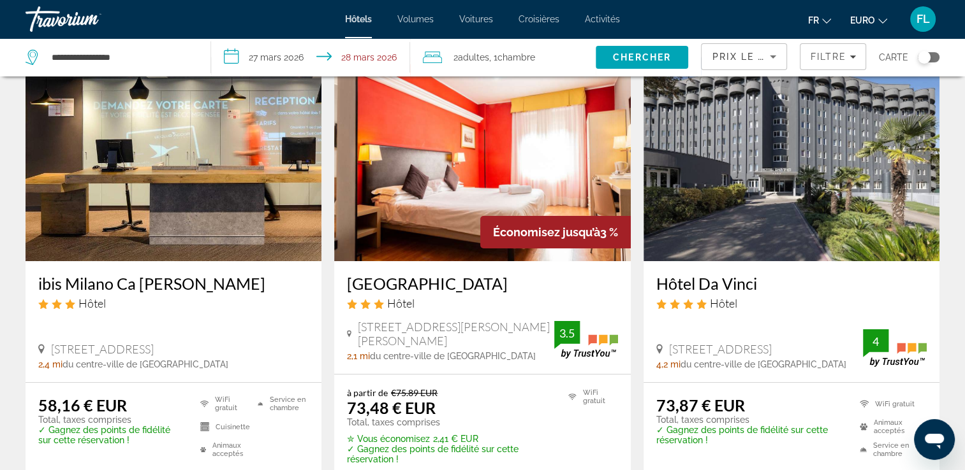
click at [553, 170] on img "Contenu principal" at bounding box center [482, 159] width 296 height 204
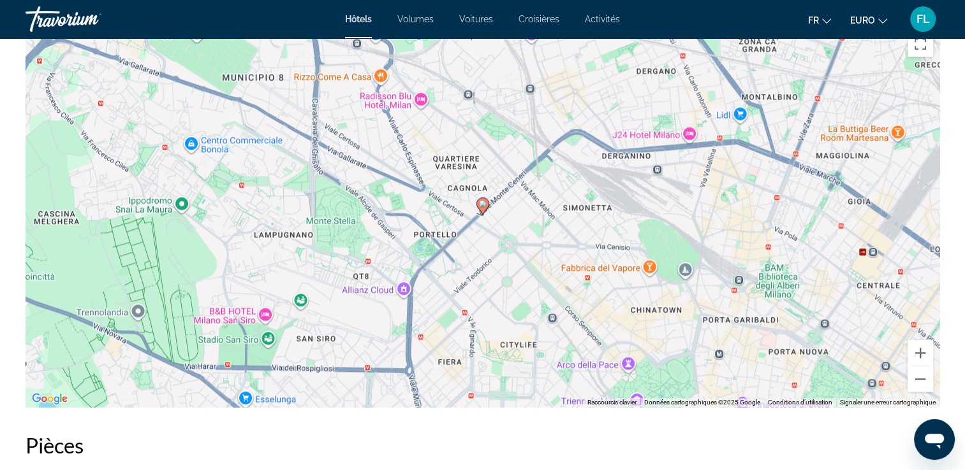
scroll to position [1275, 0]
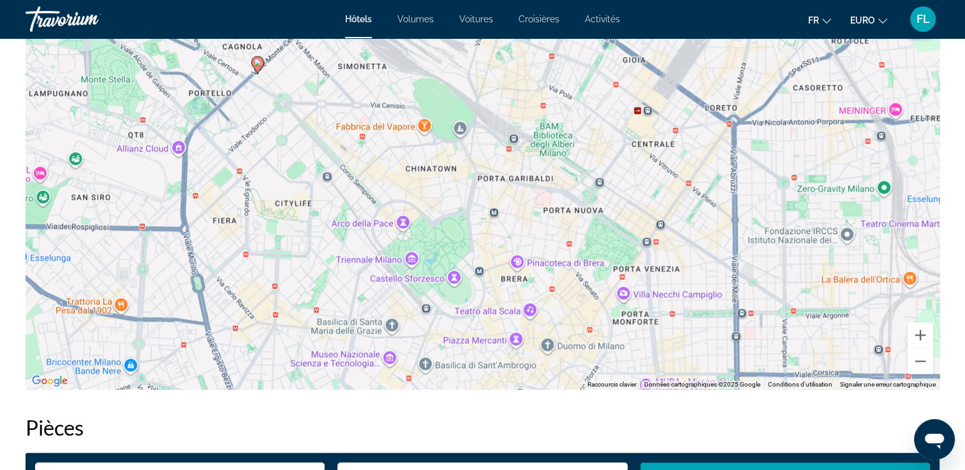
drag, startPoint x: 464, startPoint y: 193, endPoint x: 301, endPoint y: 108, distance: 183.6
click at [301, 108] on div "Pour activer le glissement avec le clavier, appuyez sur Alt+Entrée. Une fois ce…" at bounding box center [482, 198] width 914 height 382
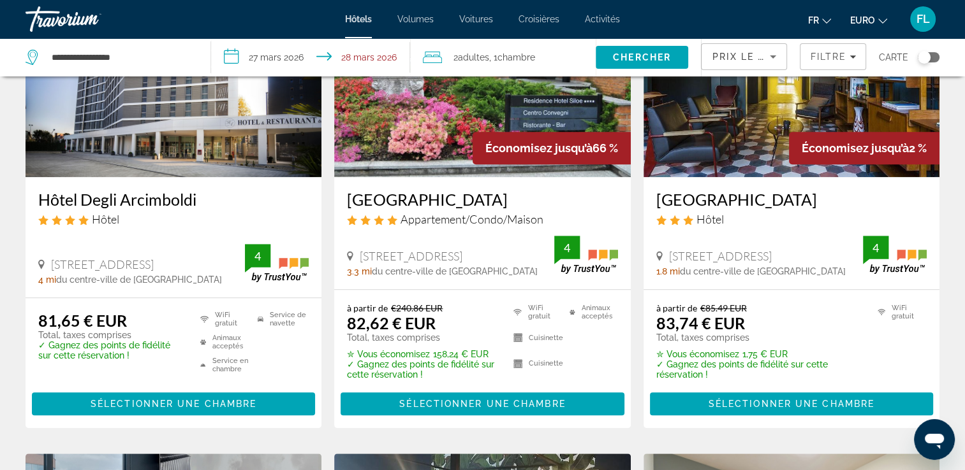
scroll to position [1084, 0]
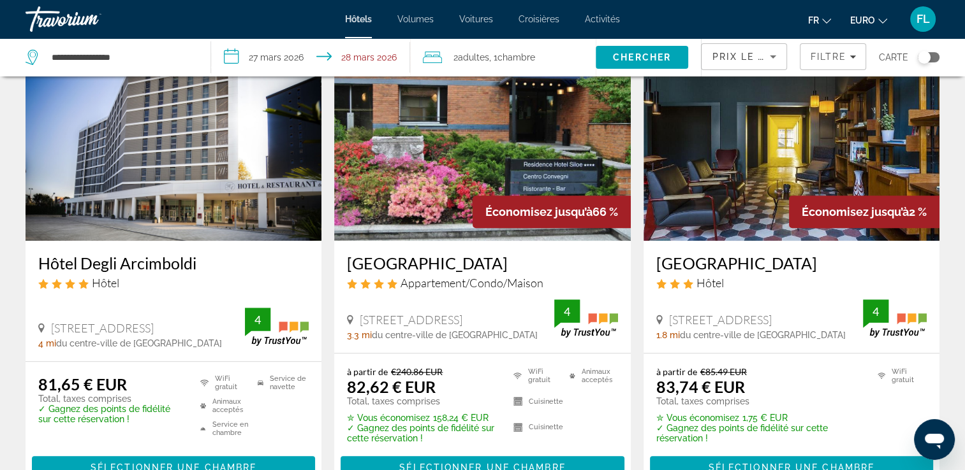
click at [516, 137] on img "Contenu principal" at bounding box center [482, 139] width 296 height 204
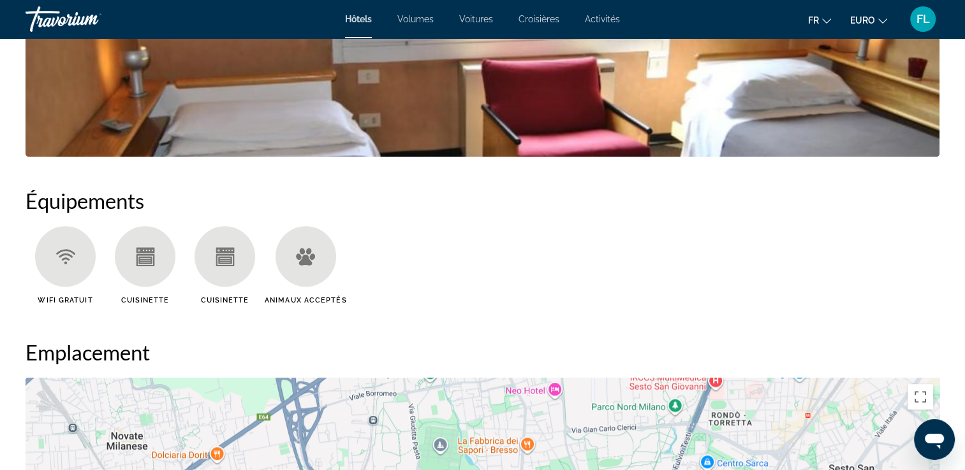
scroll to position [956, 0]
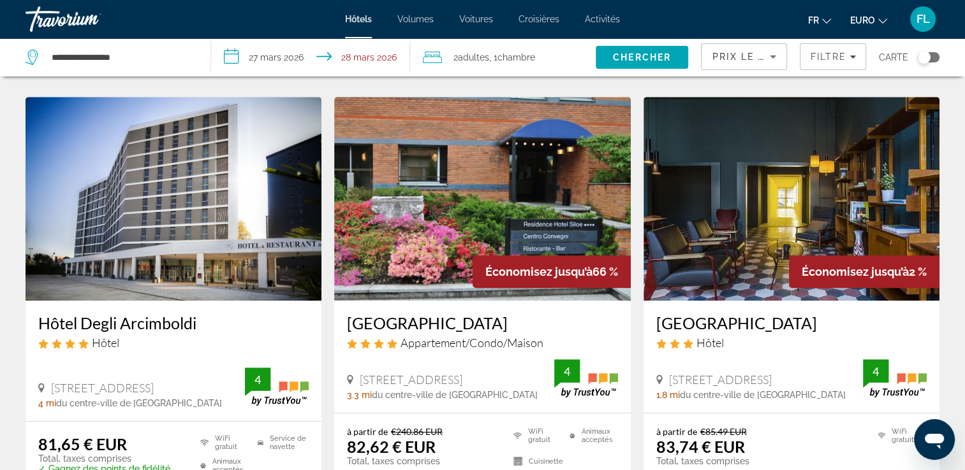
scroll to position [1020, 0]
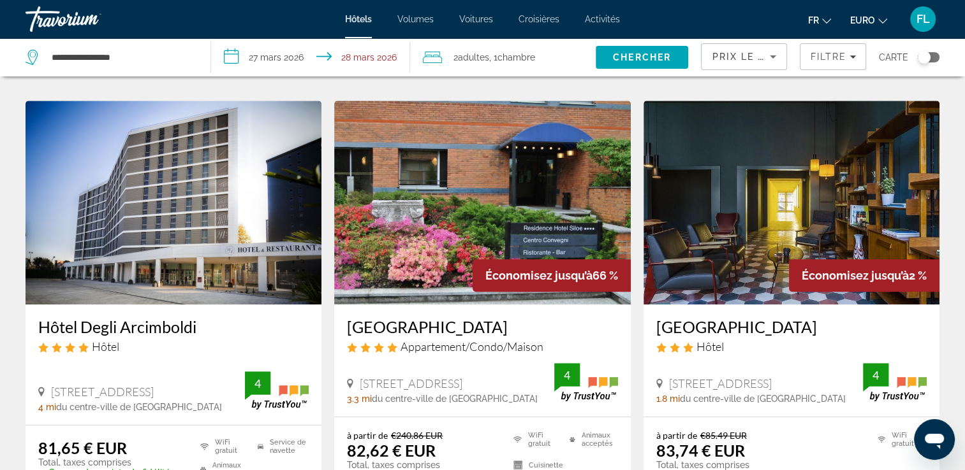
click at [873, 172] on img "Contenu principal" at bounding box center [791, 203] width 296 height 204
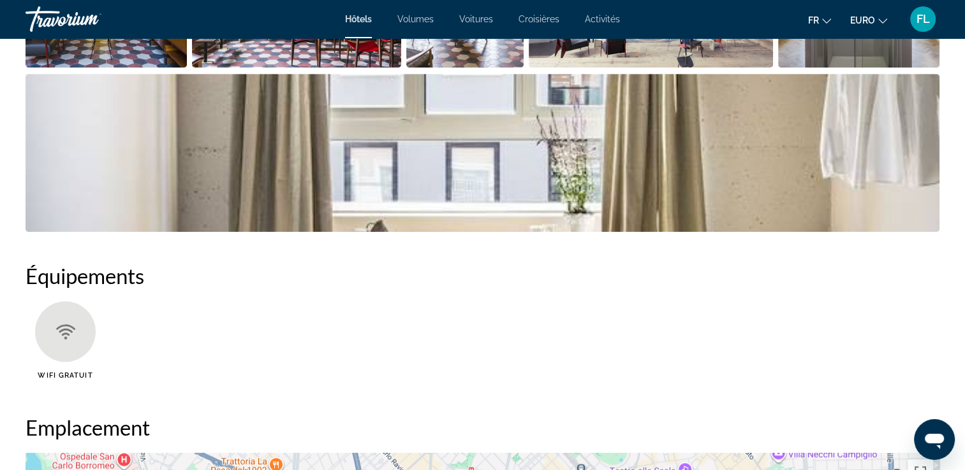
scroll to position [637, 0]
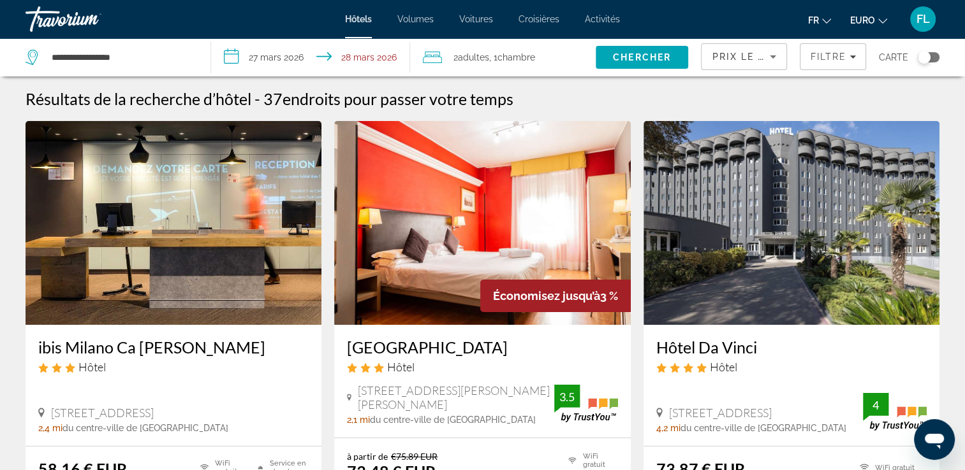
click at [293, 55] on input "**********" at bounding box center [312, 59] width 203 height 42
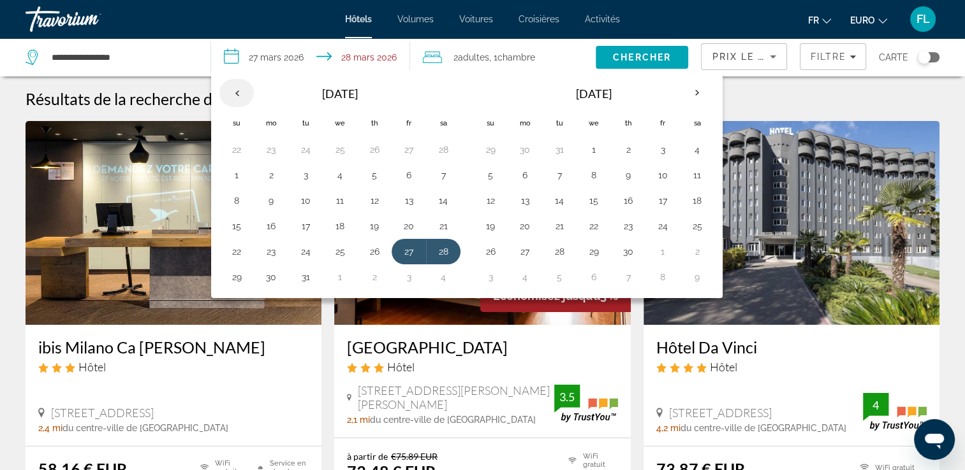
click at [243, 82] on th "Previous month" at bounding box center [236, 93] width 34 height 28
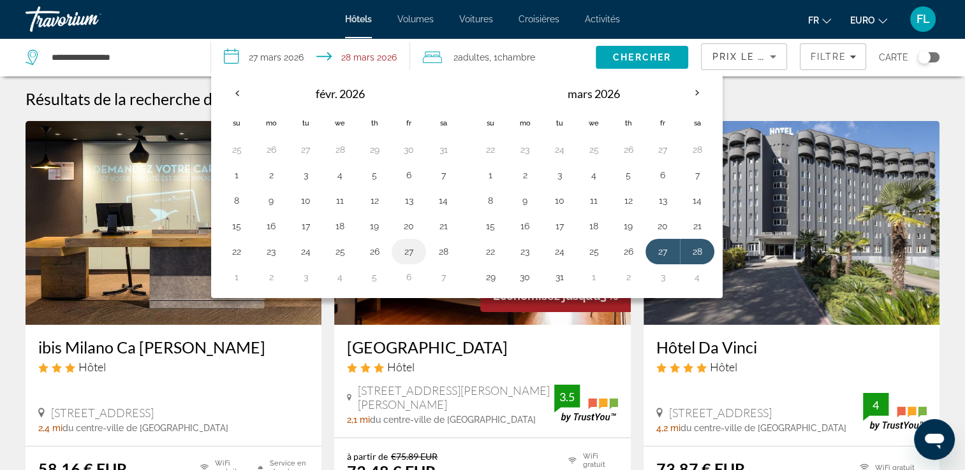
click at [402, 243] on button "27" at bounding box center [408, 252] width 20 height 18
click at [233, 279] on button "1" at bounding box center [236, 277] width 20 height 18
type input "**********"
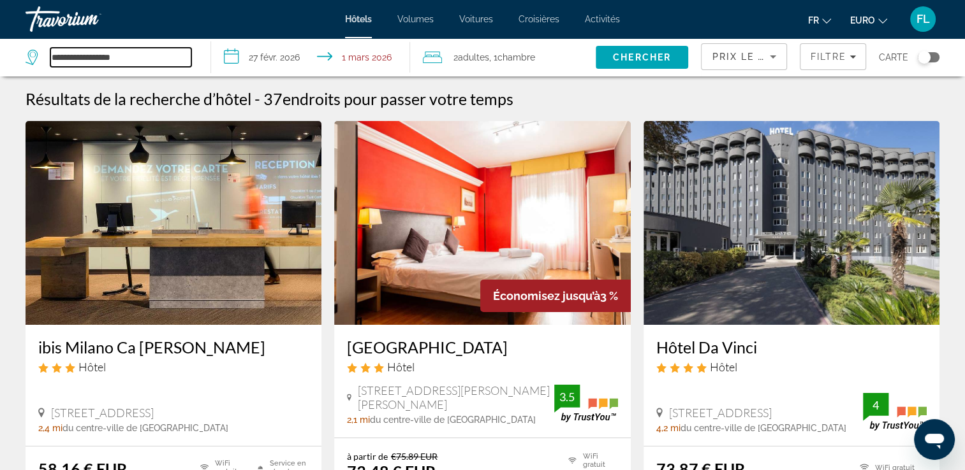
click at [105, 60] on input "**********" at bounding box center [120, 57] width 141 height 19
drag, startPoint x: 85, startPoint y: 61, endPoint x: 36, endPoint y: 54, distance: 49.6
click at [36, 54] on div "**********" at bounding box center [108, 57] width 166 height 19
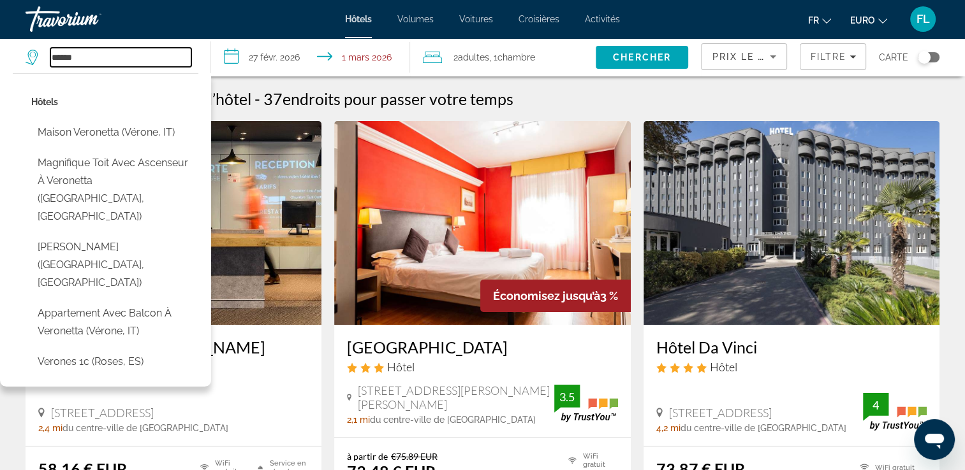
click at [124, 52] on input "******" at bounding box center [120, 57] width 141 height 19
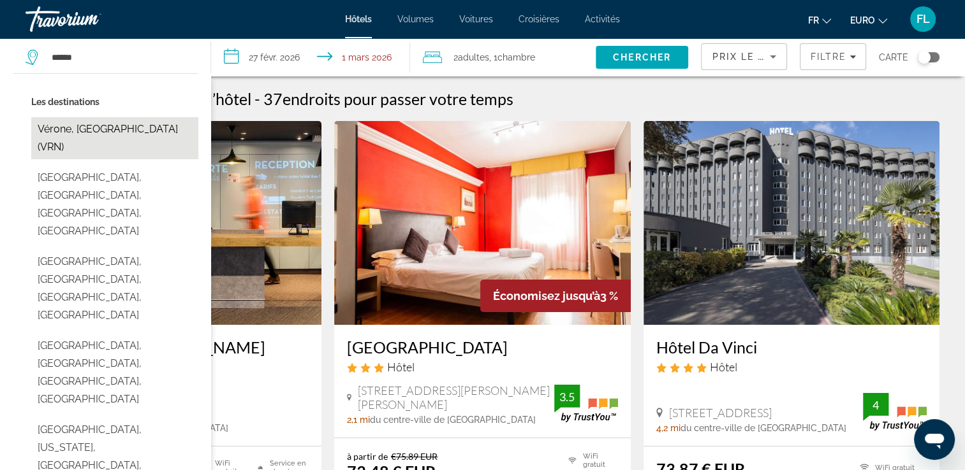
click at [56, 131] on button "Vérone, [GEOGRAPHIC_DATA] (VRN)" at bounding box center [114, 138] width 167 height 42
type input "**********"
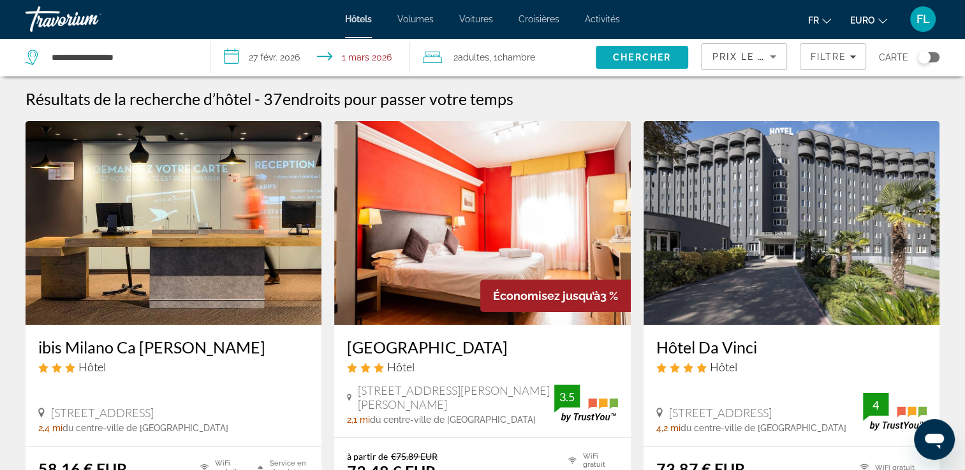
click at [647, 55] on span "Chercher" at bounding box center [642, 57] width 58 height 10
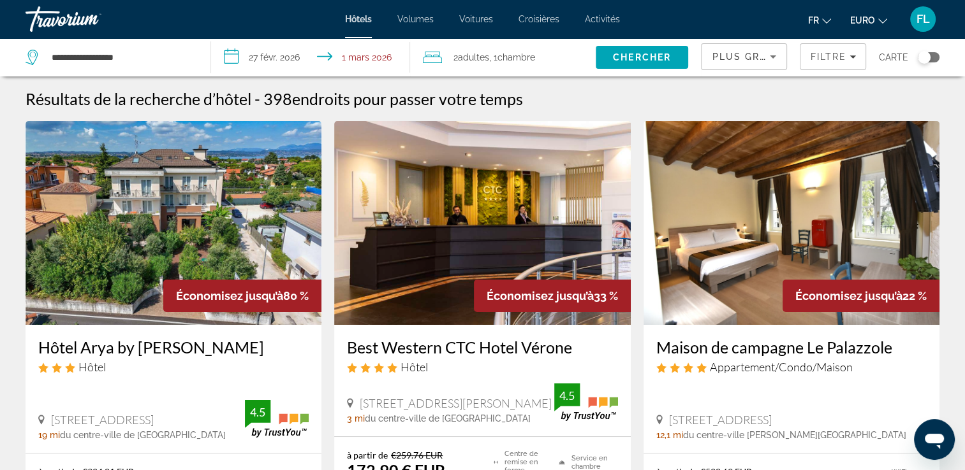
click at [775, 54] on icon "Trier par" at bounding box center [772, 56] width 15 height 15
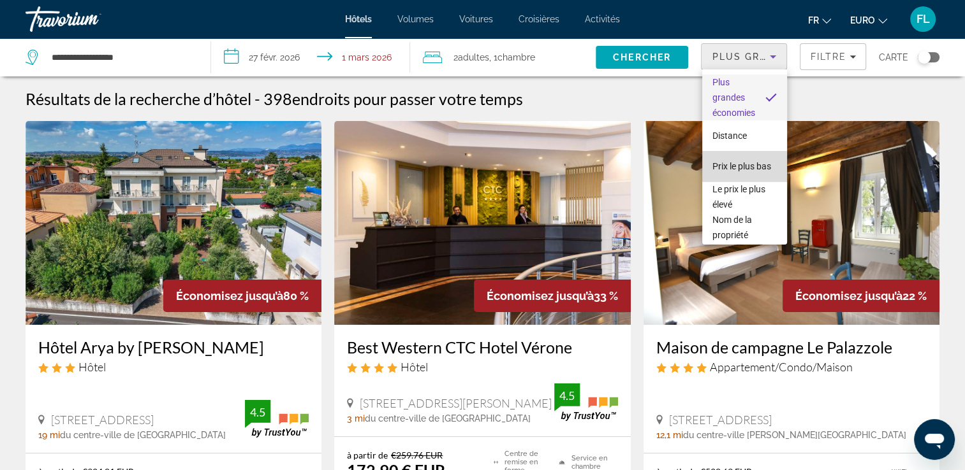
click at [747, 161] on span "Prix le plus bas" at bounding box center [741, 166] width 59 height 10
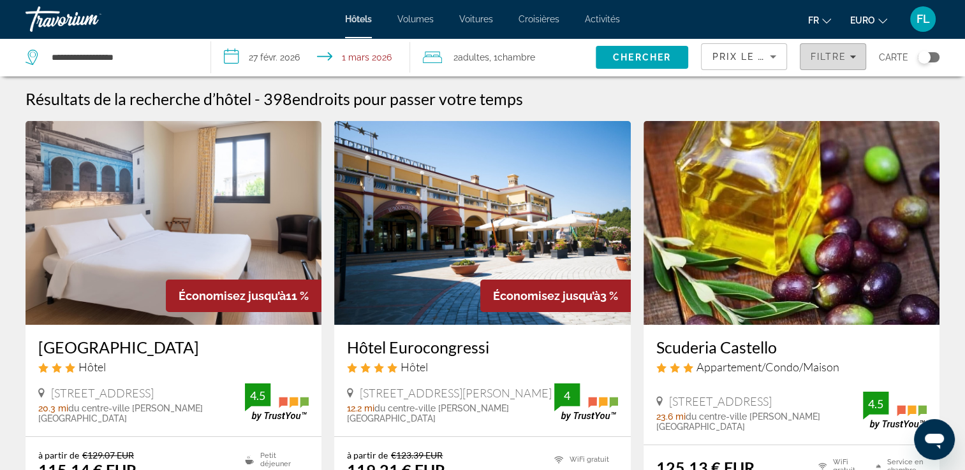
click at [852, 56] on icon "Filtres" at bounding box center [852, 56] width 6 height 3
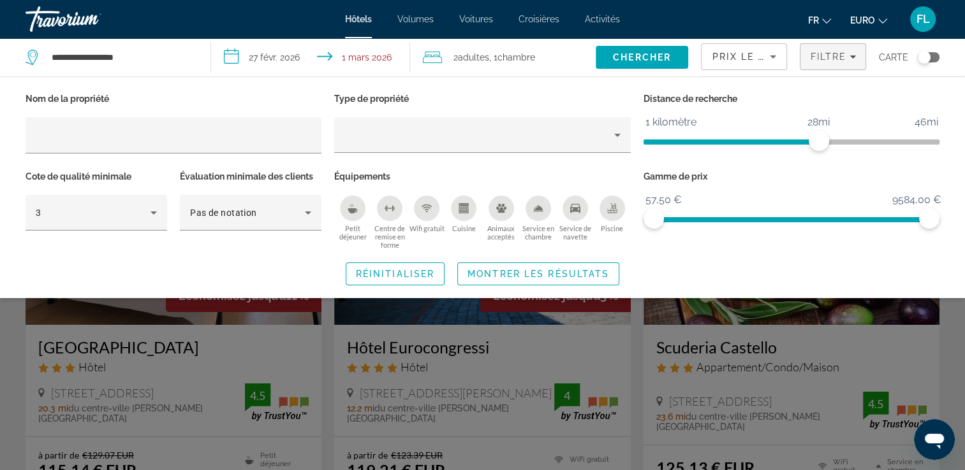
drag, startPoint x: 818, startPoint y: 144, endPoint x: 700, endPoint y: 142, distance: 118.0
click at [690, 143] on span "ngx-slider" at bounding box center [730, 139] width 175 height 20
drag, startPoint x: 811, startPoint y: 137, endPoint x: 665, endPoint y: 137, distance: 146.0
click at [665, 137] on span "ngx-slider" at bounding box center [665, 141] width 20 height 20
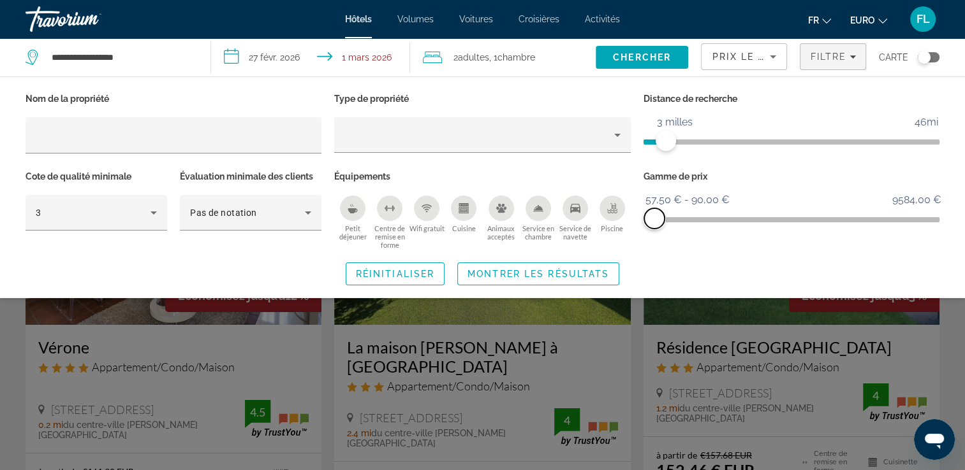
drag, startPoint x: 924, startPoint y: 222, endPoint x: 654, endPoint y: 223, distance: 269.7
click at [654, 223] on span "ngx-slider-max" at bounding box center [654, 218] width 20 height 20
click at [535, 270] on span "Montrer les résultats" at bounding box center [538, 274] width 142 height 10
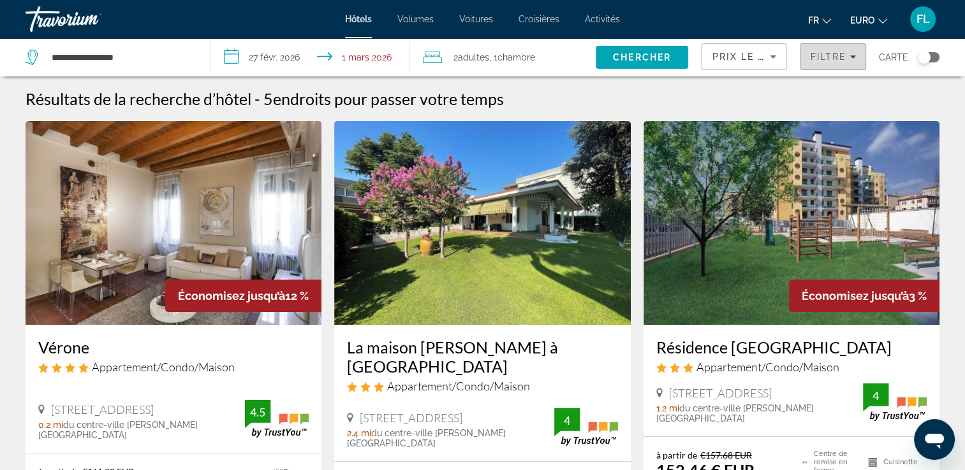
click at [821, 66] on span "Filtres" at bounding box center [832, 56] width 65 height 31
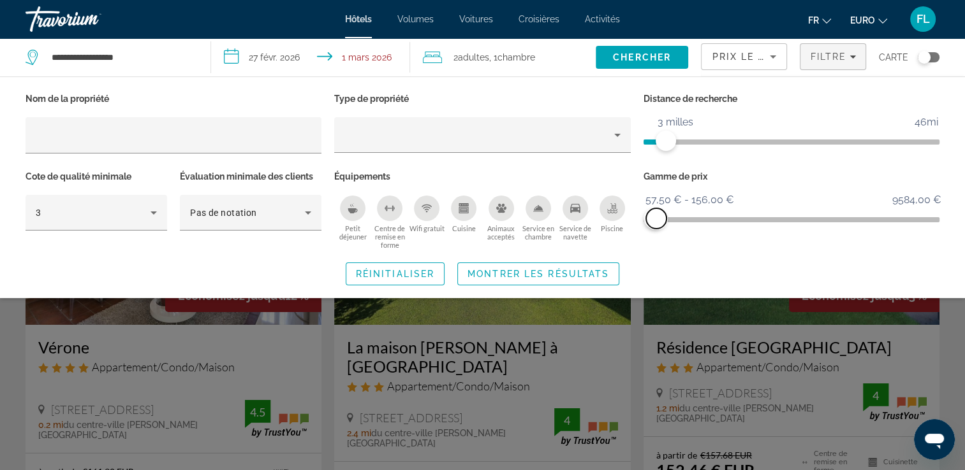
click at [656, 219] on span "ngx-slider-max" at bounding box center [656, 218] width 20 height 20
click at [564, 274] on span "Montrer les résultats" at bounding box center [538, 274] width 142 height 10
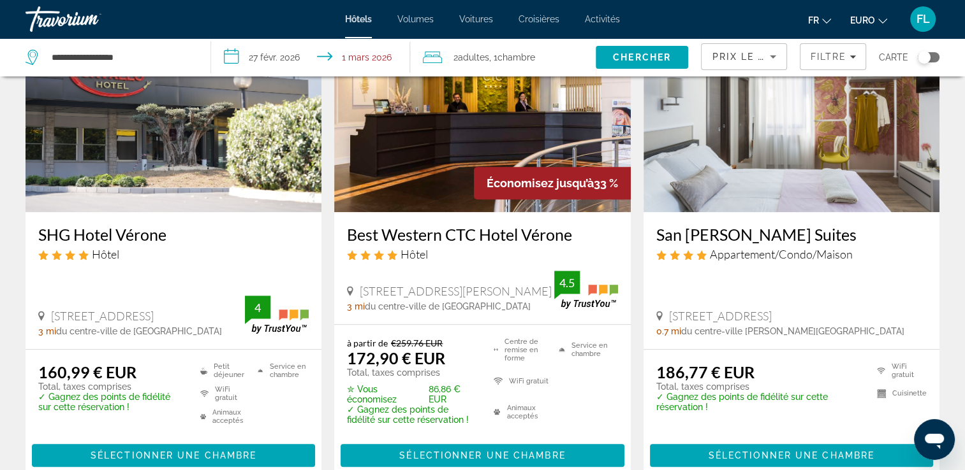
scroll to position [446, 0]
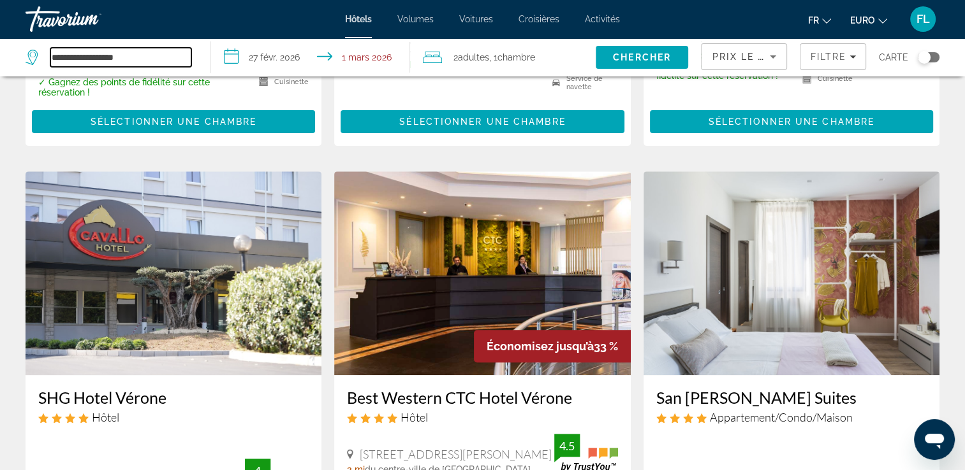
click at [120, 52] on input "**********" at bounding box center [120, 57] width 141 height 19
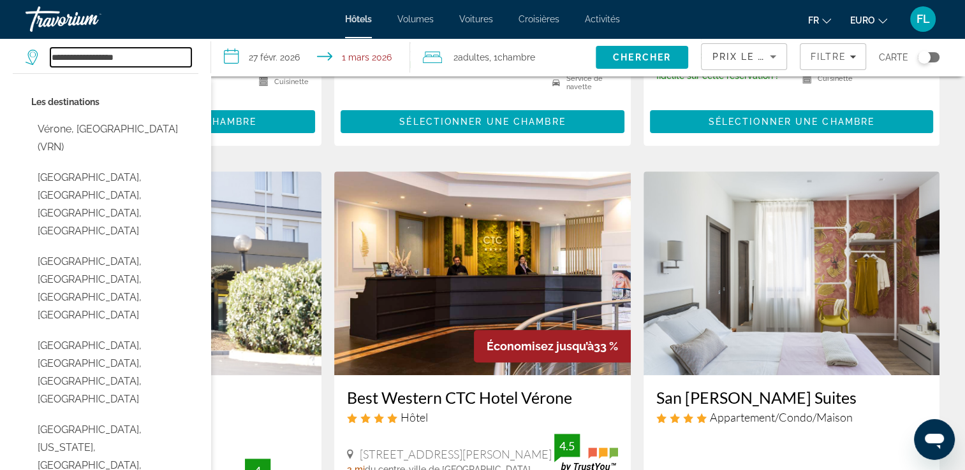
drag, startPoint x: 144, startPoint y: 59, endPoint x: -1, endPoint y: 65, distance: 144.9
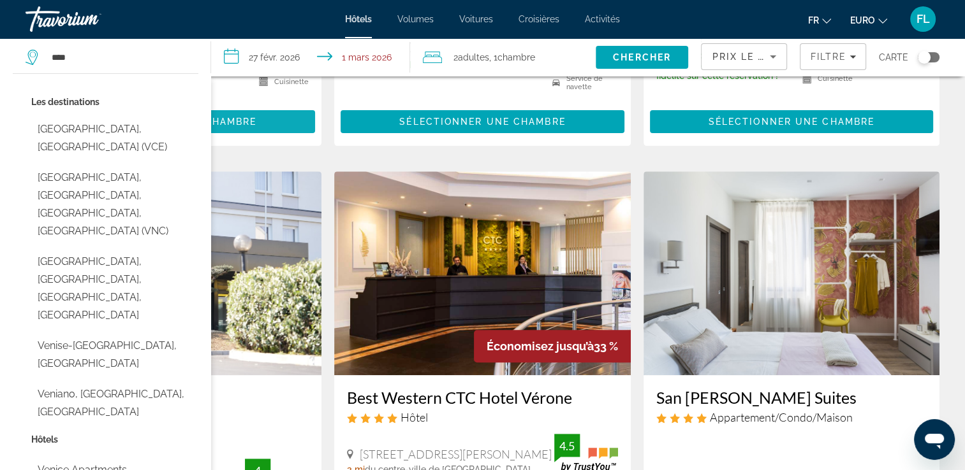
click at [123, 127] on button "[GEOGRAPHIC_DATA], [GEOGRAPHIC_DATA] (VCE)" at bounding box center [114, 138] width 167 height 42
type input "**********"
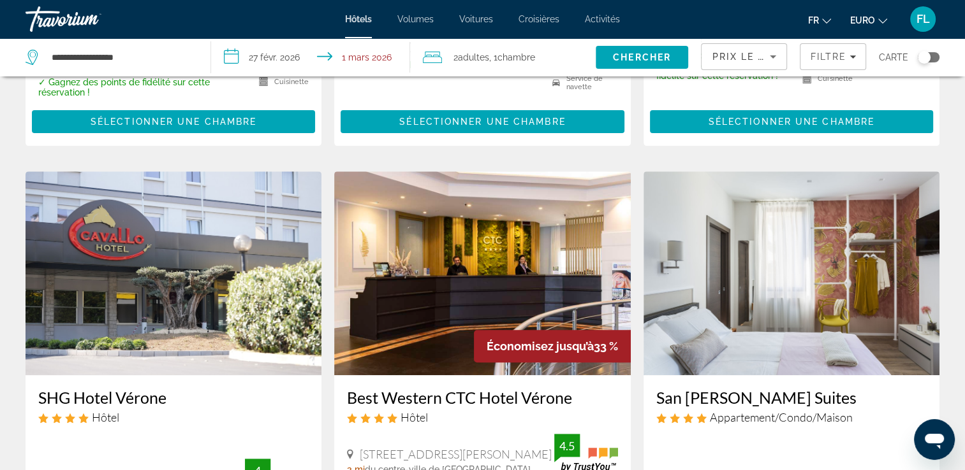
click at [365, 57] on input "**********" at bounding box center [312, 59] width 203 height 42
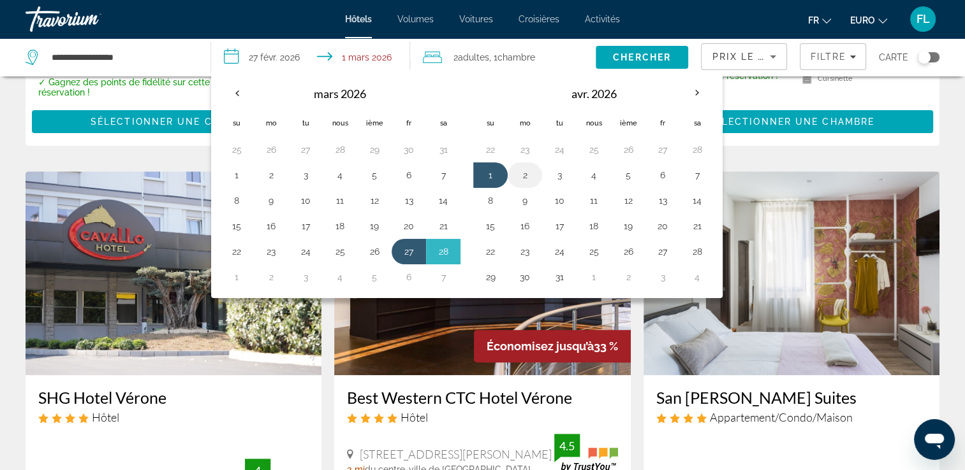
click at [525, 170] on button "2" at bounding box center [524, 175] width 20 height 18
click at [401, 258] on button "27" at bounding box center [408, 252] width 20 height 18
type input "**********"
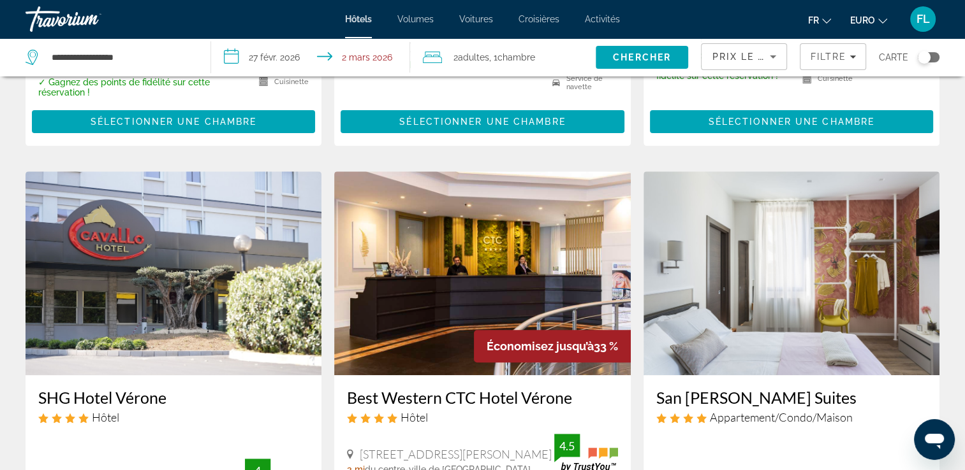
click at [360, 52] on input "**********" at bounding box center [312, 59] width 203 height 42
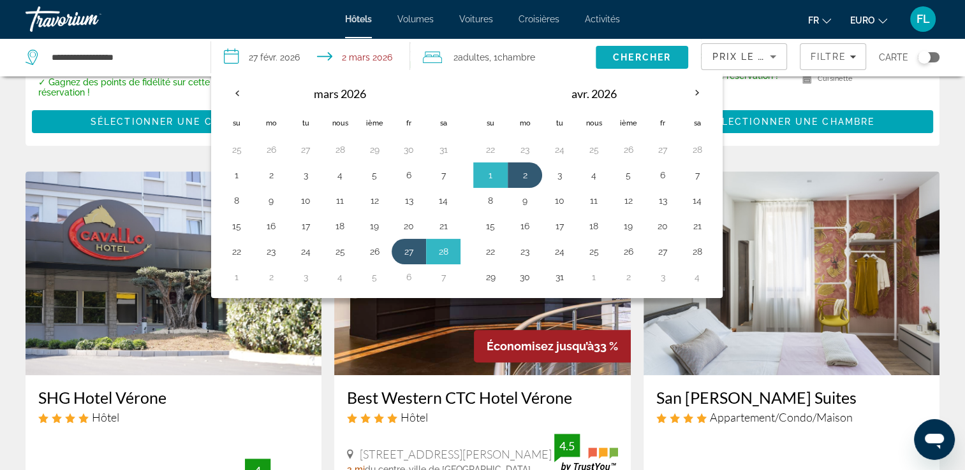
click at [666, 61] on span "Chercher" at bounding box center [642, 57] width 58 height 10
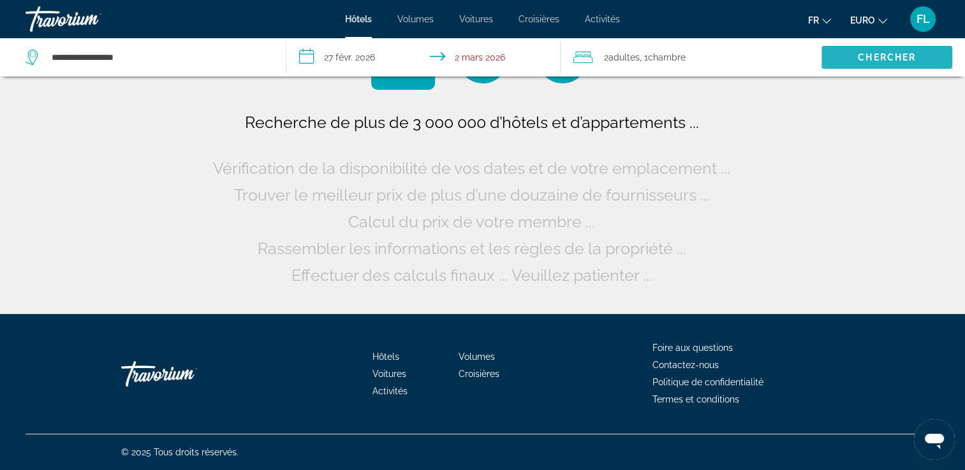
scroll to position [0, 0]
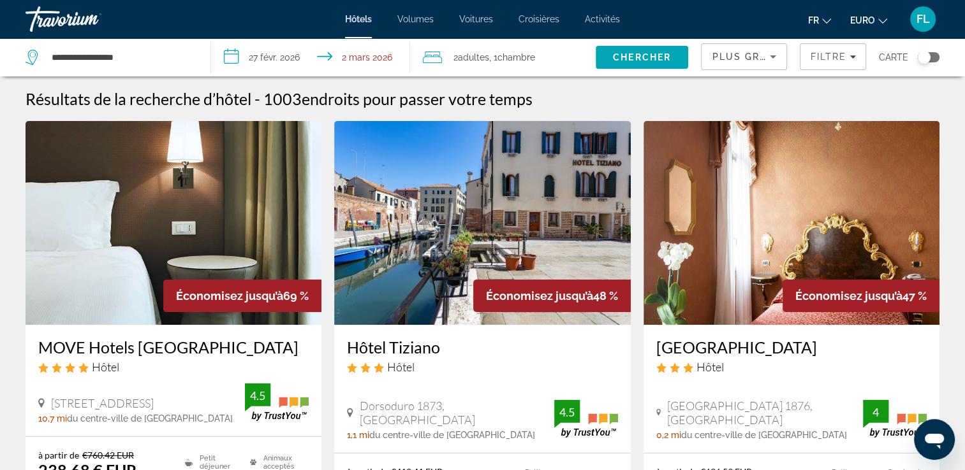
click at [780, 52] on icon "Trier par" at bounding box center [772, 56] width 15 height 15
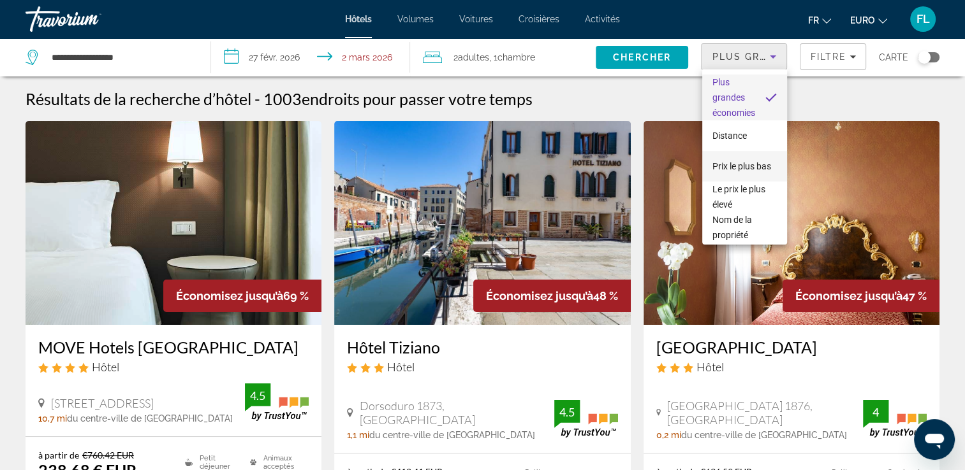
click at [749, 159] on span "Prix le plus bas" at bounding box center [741, 166] width 59 height 15
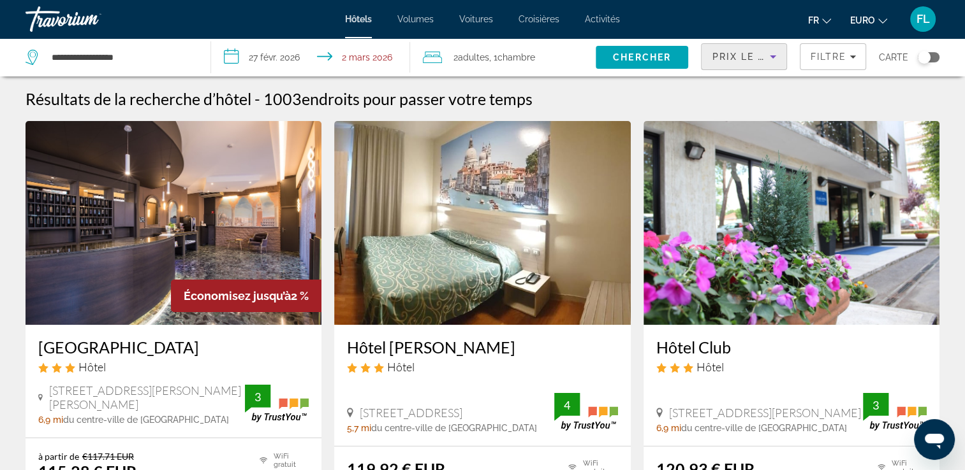
click at [737, 45] on div "Prix le plus bas" at bounding box center [743, 62] width 64 height 36
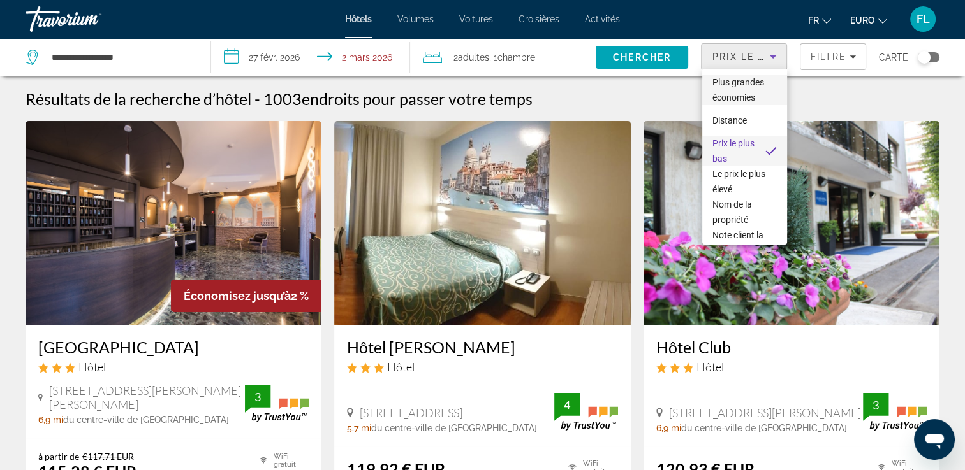
click at [748, 96] on span "Plus grandes économies" at bounding box center [738, 89] width 52 height 25
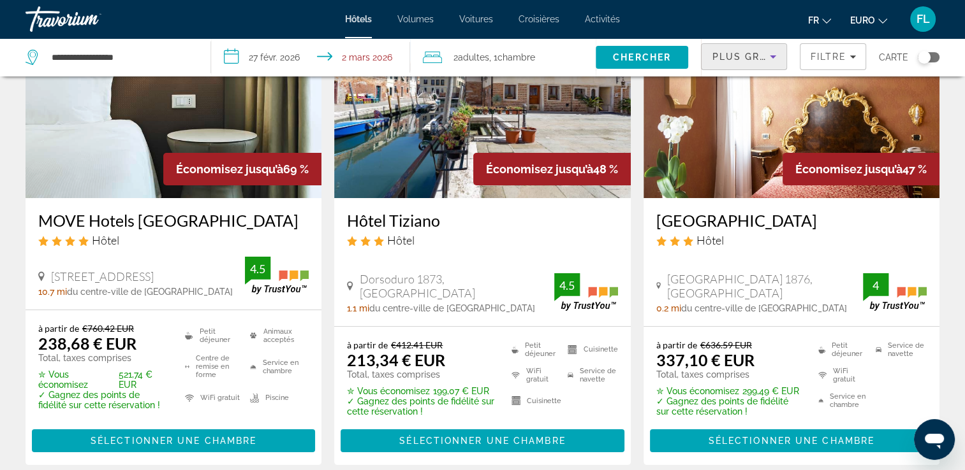
scroll to position [127, 0]
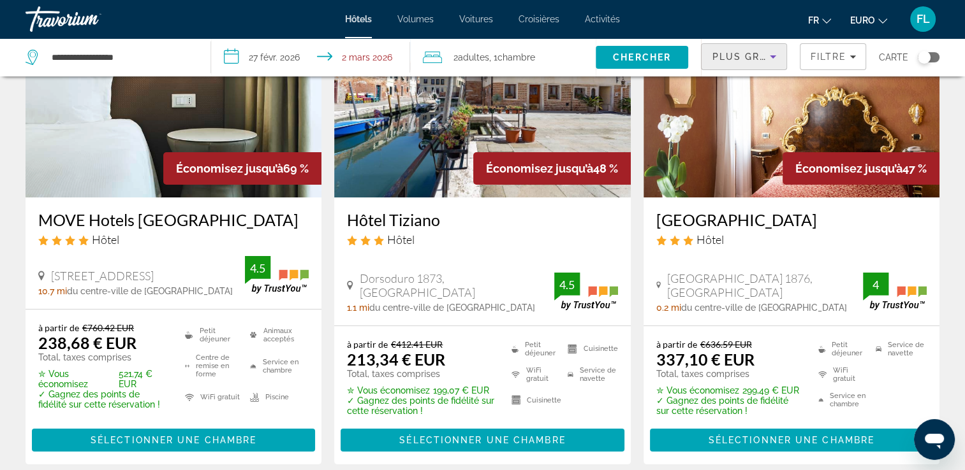
click at [481, 101] on img "Contenu principal" at bounding box center [482, 96] width 296 height 204
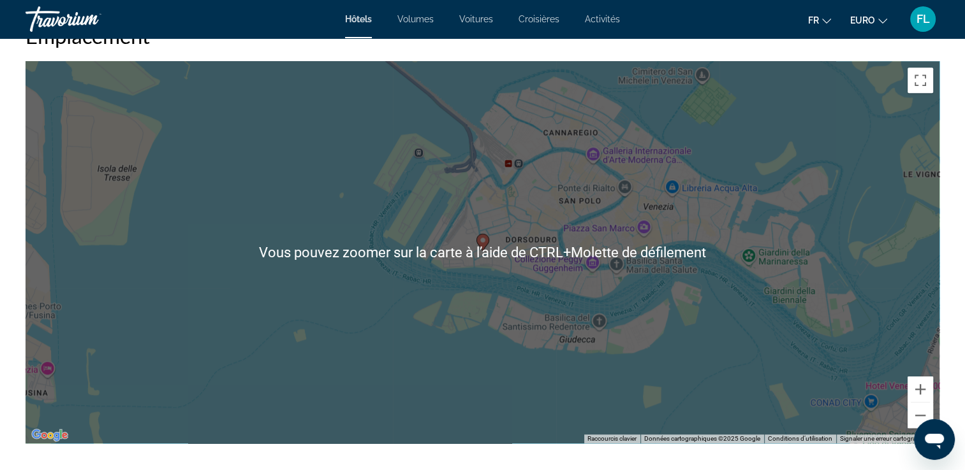
scroll to position [1275, 0]
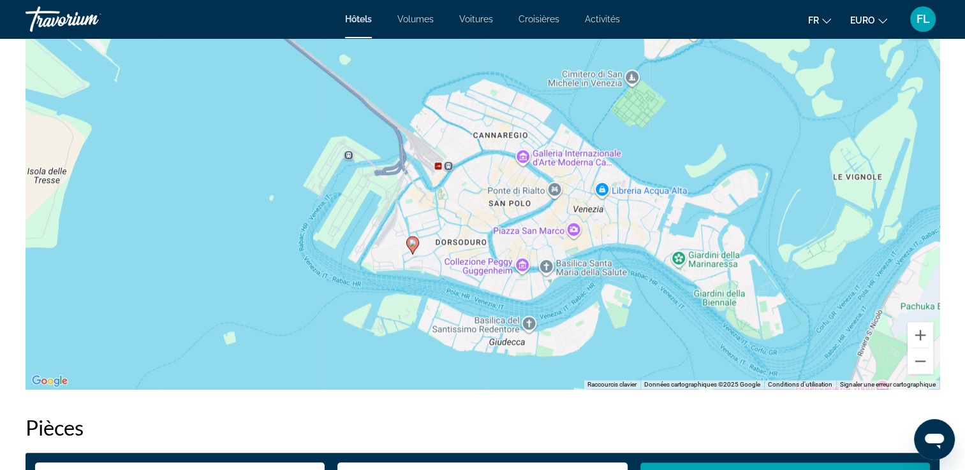
drag, startPoint x: 597, startPoint y: 277, endPoint x: 539, endPoint y: 330, distance: 77.6
click at [539, 330] on div "Pour activer le glissement avec le clavier, appuyez sur Alt+Entrée. Une fois ce…" at bounding box center [482, 198] width 914 height 382
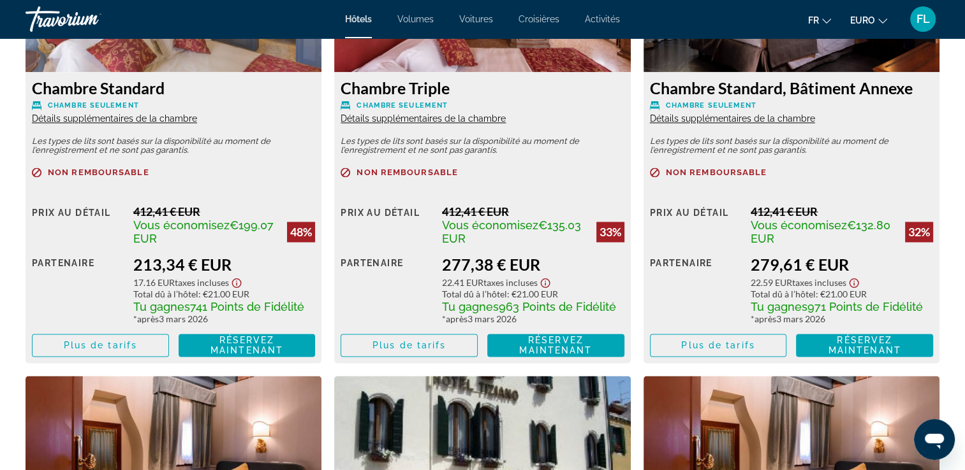
scroll to position [1912, 0]
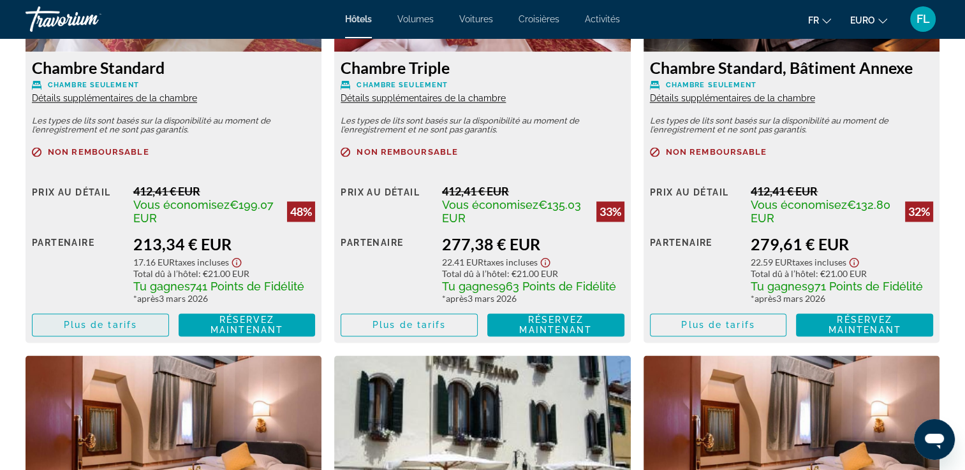
click at [89, 325] on span "Plus de tarifs" at bounding box center [100, 325] width 73 height 10
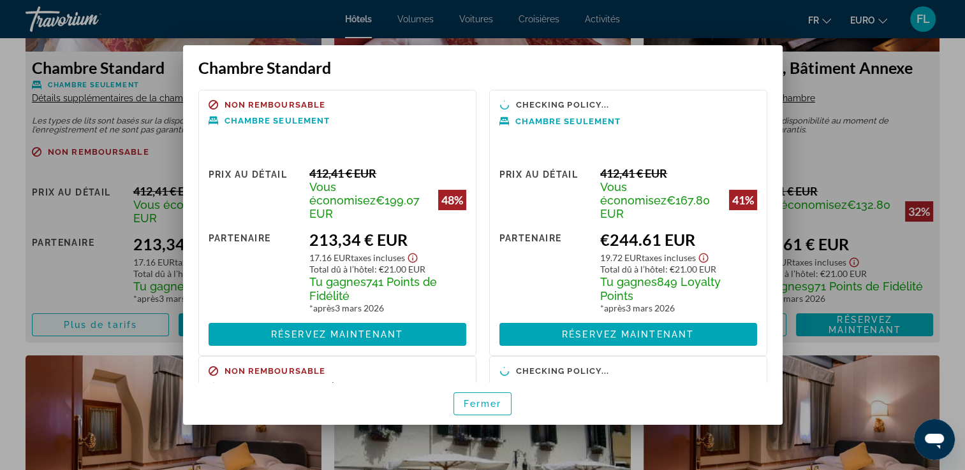
scroll to position [0, 0]
click at [796, 78] on div at bounding box center [482, 235] width 965 height 470
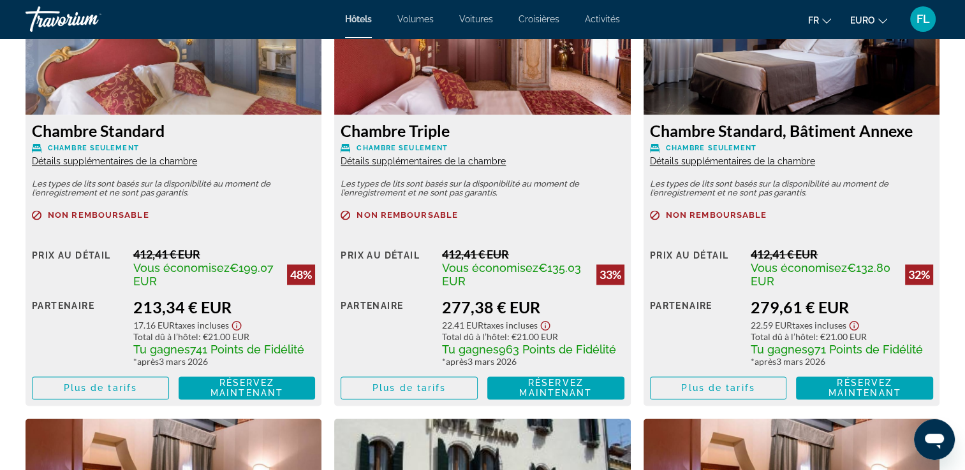
scroll to position [1849, 0]
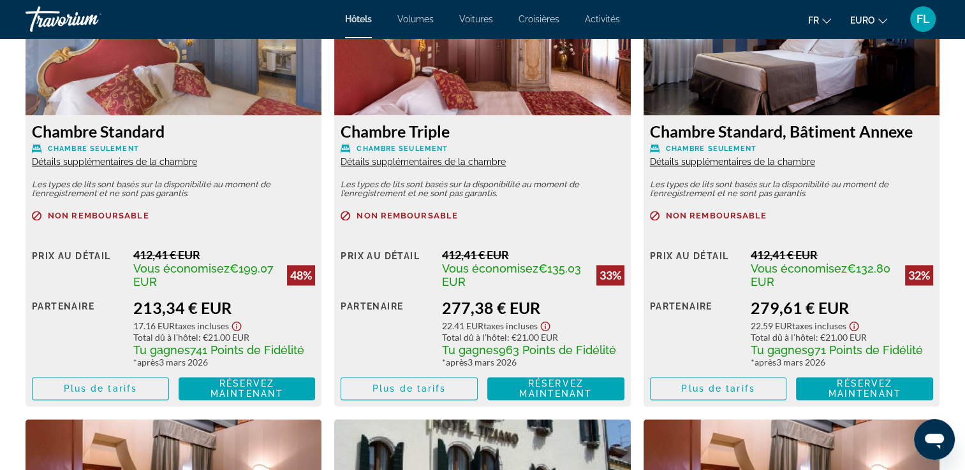
click at [122, 161] on span "Détails supplémentaires de la chambre" at bounding box center [114, 162] width 165 height 10
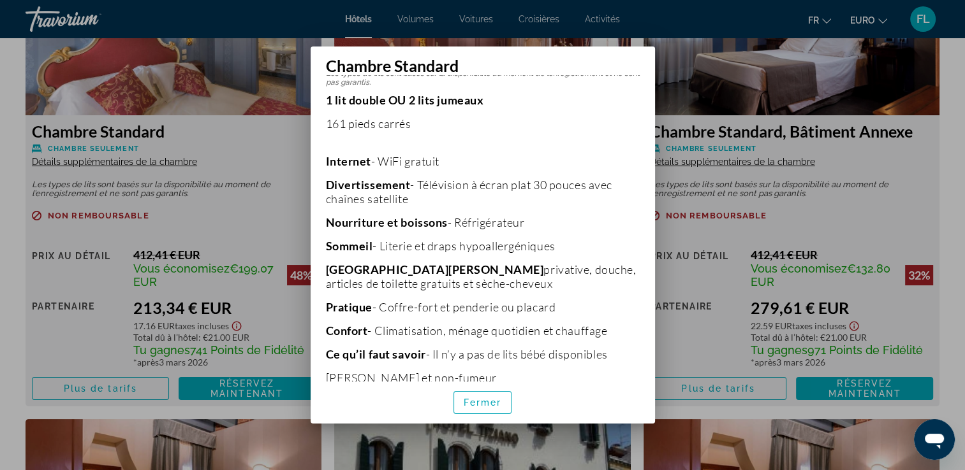
scroll to position [260, 0]
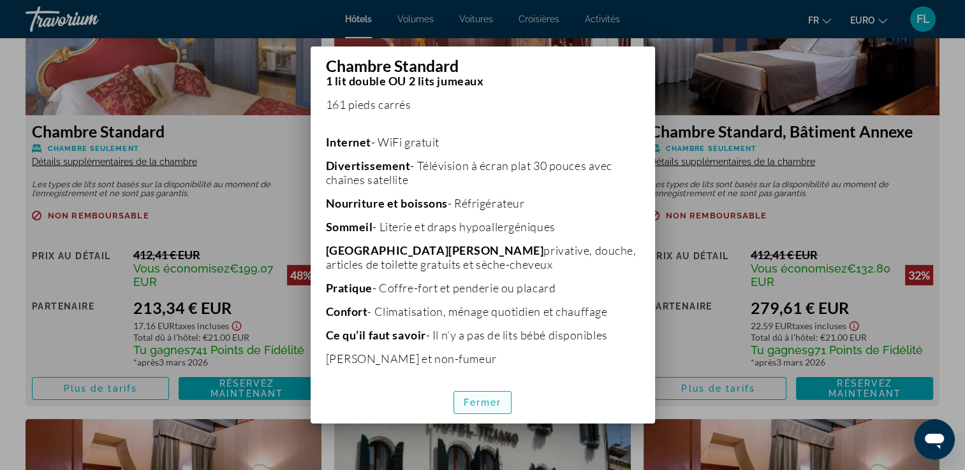
click at [495, 407] on button "Fermer" at bounding box center [482, 402] width 59 height 23
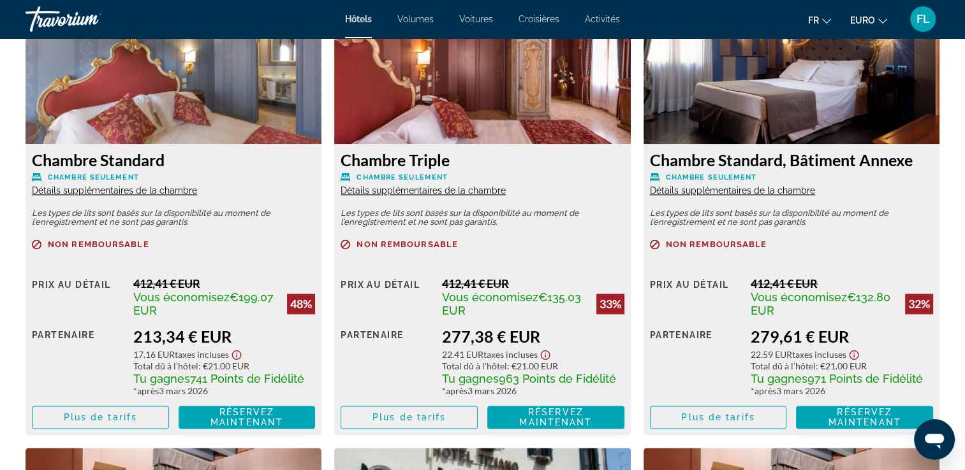
scroll to position [1849, 0]
